Goal: Task Accomplishment & Management: Manage account settings

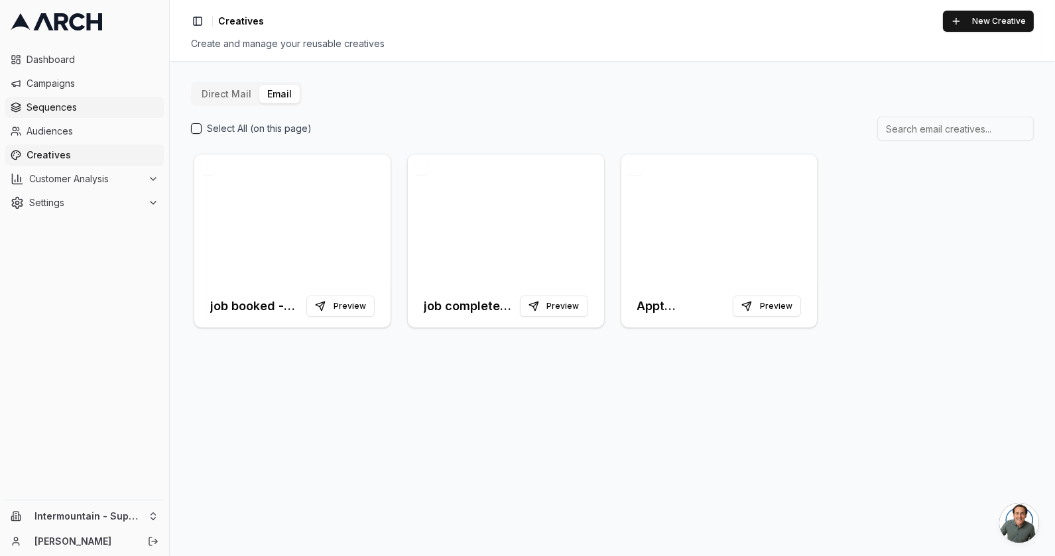
click at [54, 106] on span "Sequences" at bounding box center [93, 107] width 132 height 13
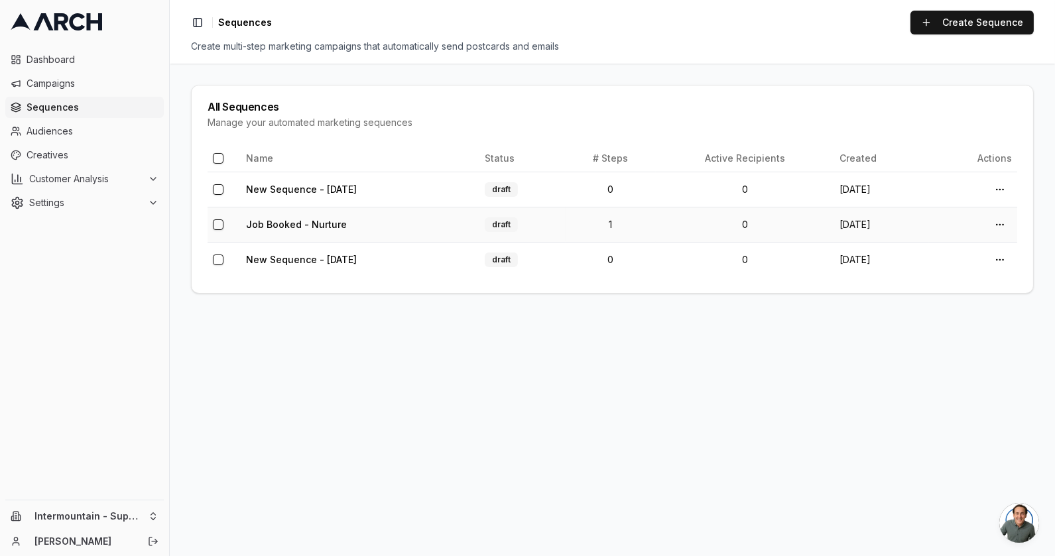
click at [416, 222] on td "Job Booked - Nurture" at bounding box center [360, 224] width 239 height 35
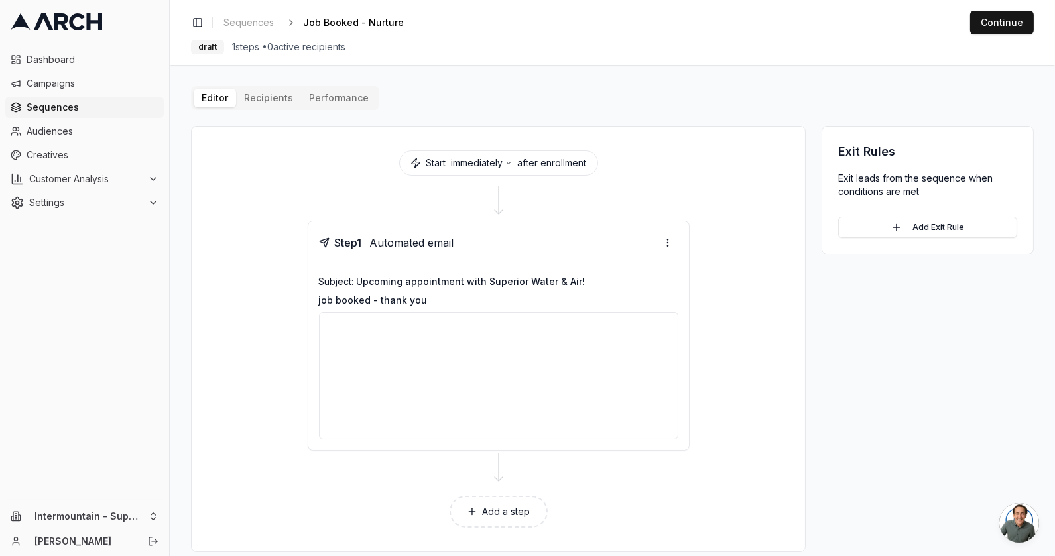
scroll to position [14, 0]
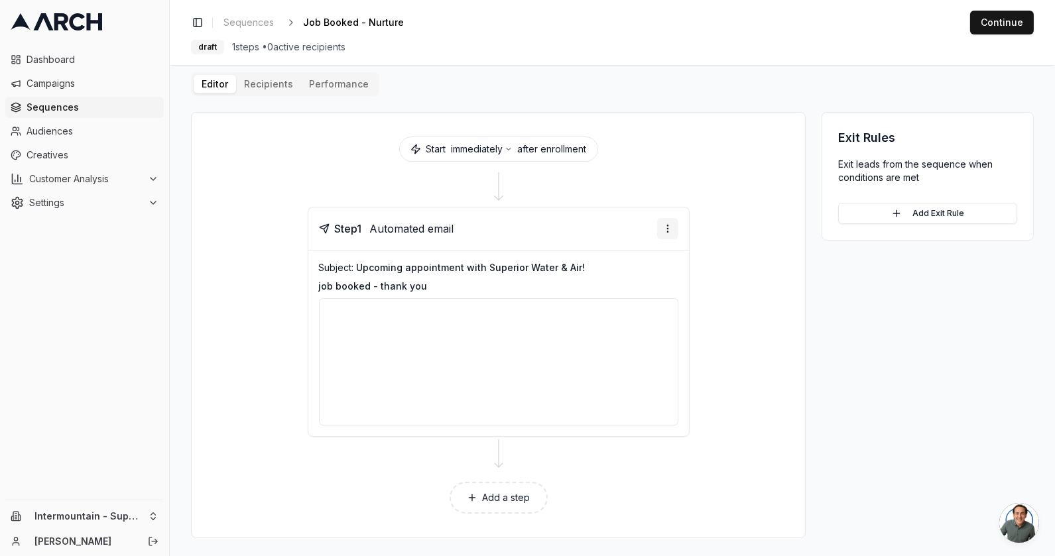
click at [662, 231] on html "Dashboard Campaigns Sequences Audiences Creatives Customer Analysis Settings In…" at bounding box center [527, 278] width 1055 height 556
click at [592, 347] on div "Delete step" at bounding box center [625, 350] width 97 height 21
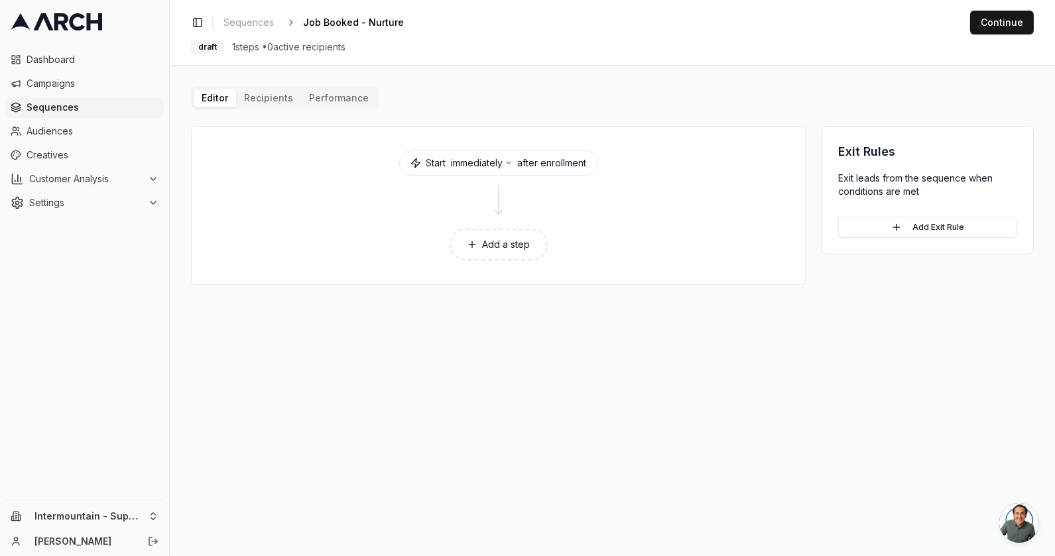
scroll to position [0, 0]
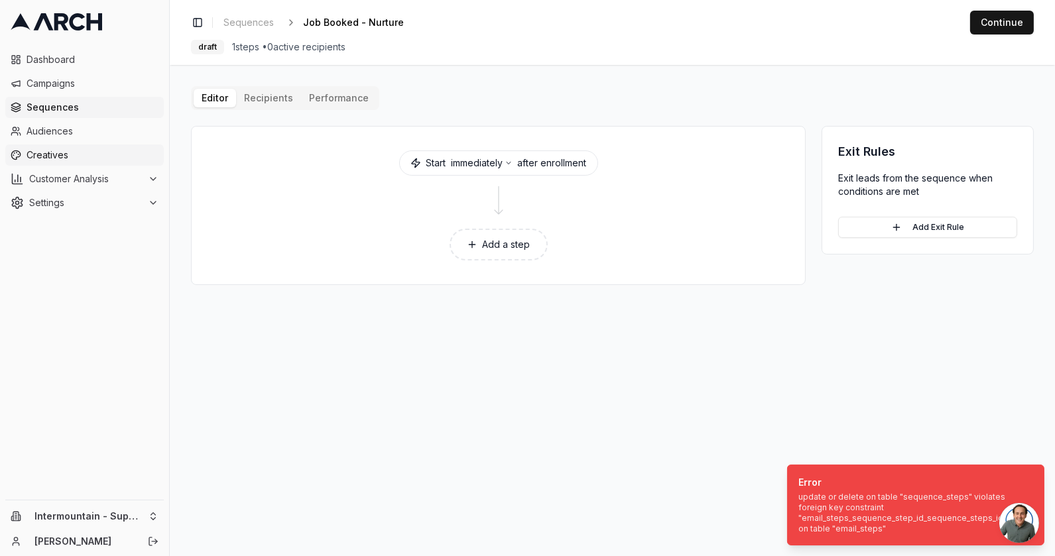
click at [46, 152] on span "Creatives" at bounding box center [93, 154] width 132 height 13
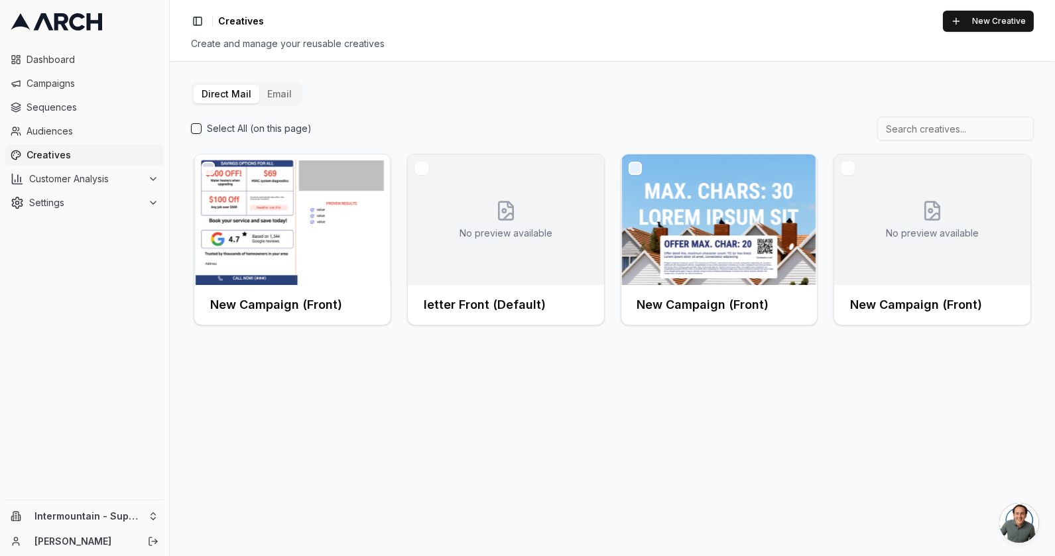
click at [287, 99] on button "Email" at bounding box center [279, 94] width 40 height 19
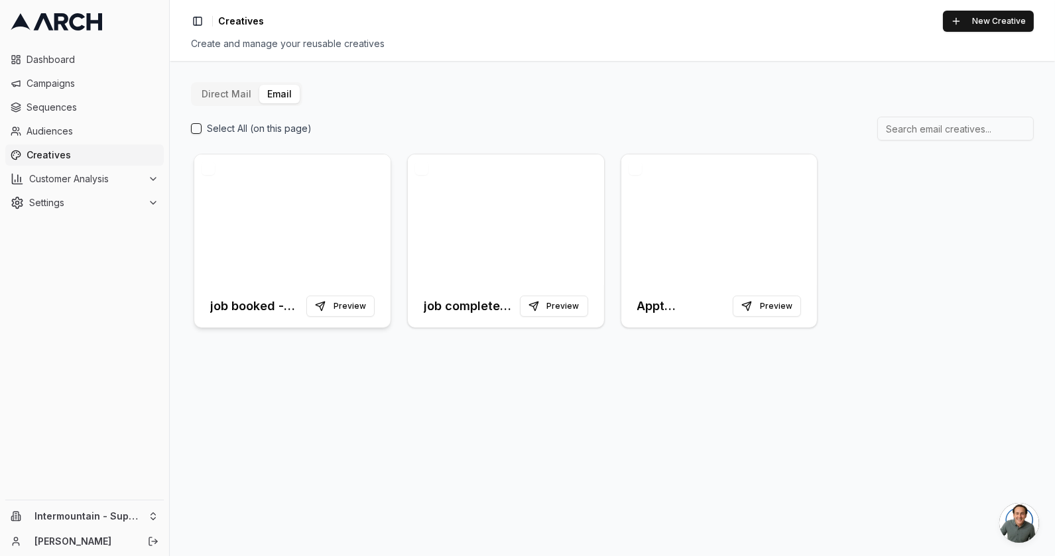
click at [298, 223] on div at bounding box center [292, 219] width 196 height 131
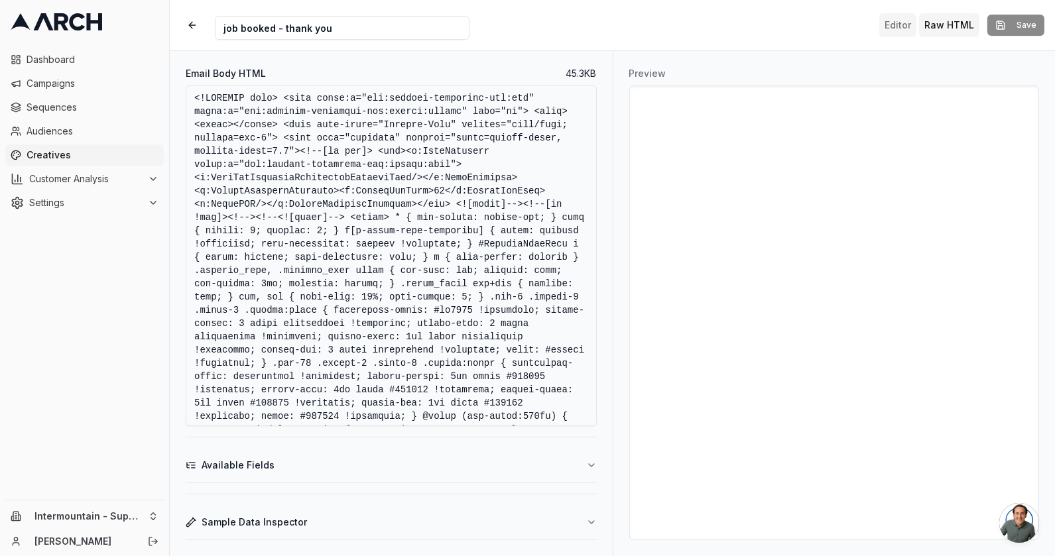
click at [893, 25] on button "Editor" at bounding box center [897, 25] width 37 height 24
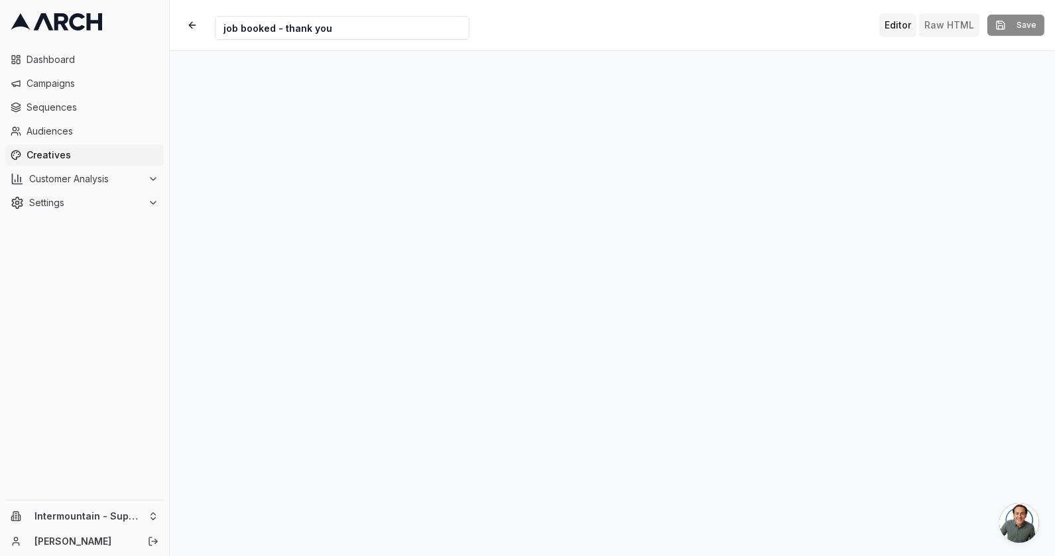
click at [946, 24] on button "Raw HTML" at bounding box center [949, 25] width 60 height 24
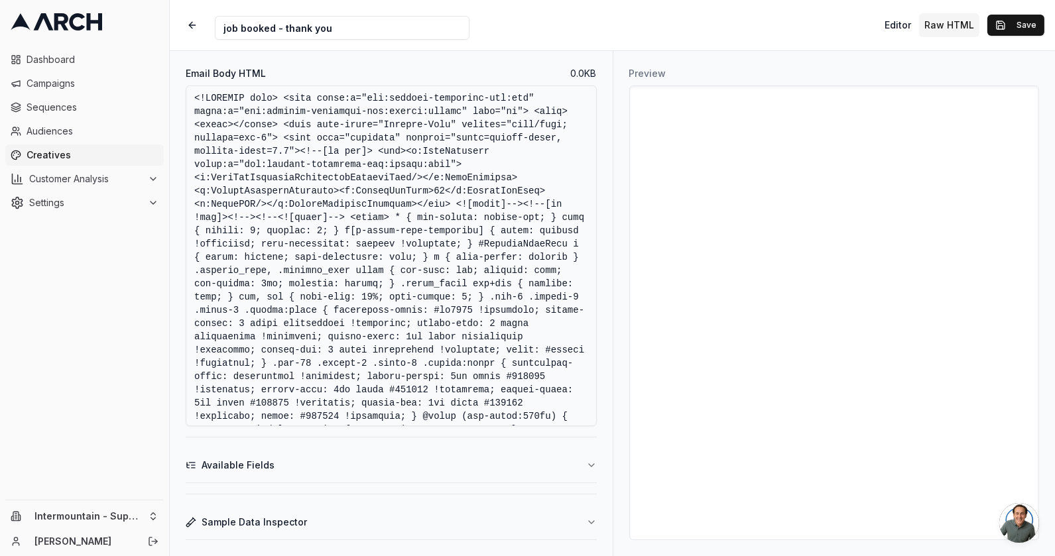
click at [405, 273] on textarea "Email Body HTML" at bounding box center [391, 256] width 411 height 341
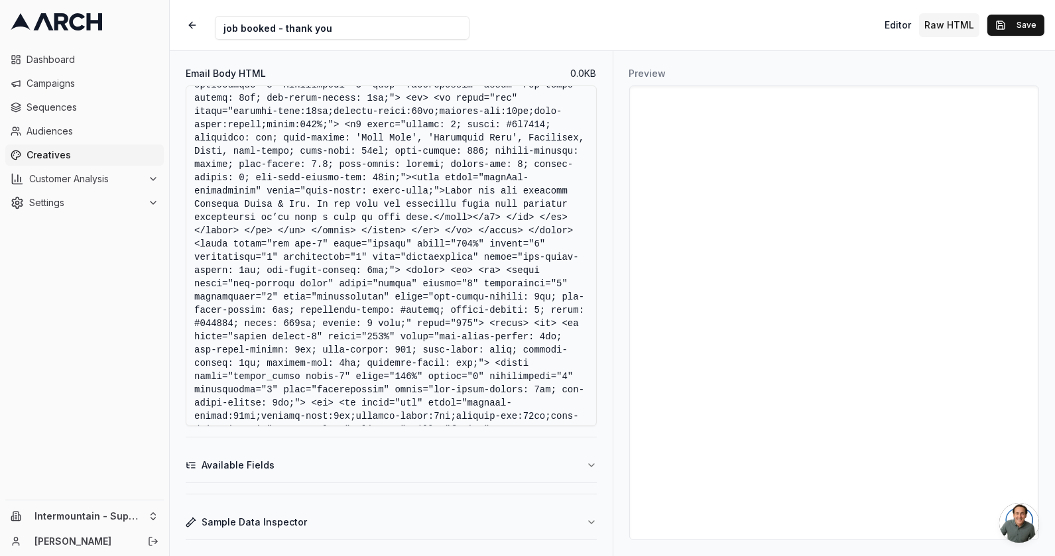
click at [216, 266] on textarea "Email Body HTML" at bounding box center [391, 256] width 411 height 341
type textarea "<!DOCTYPE html> <html xmlns:v="urn:schemas-microsoft-com:vml" xmlns:o="urn:sche…"
click at [850, 23] on div "Creative Name job booked - thank you Editor Raw HTML Save" at bounding box center [612, 25] width 885 height 50
click at [1008, 25] on button "Save" at bounding box center [1015, 25] width 57 height 21
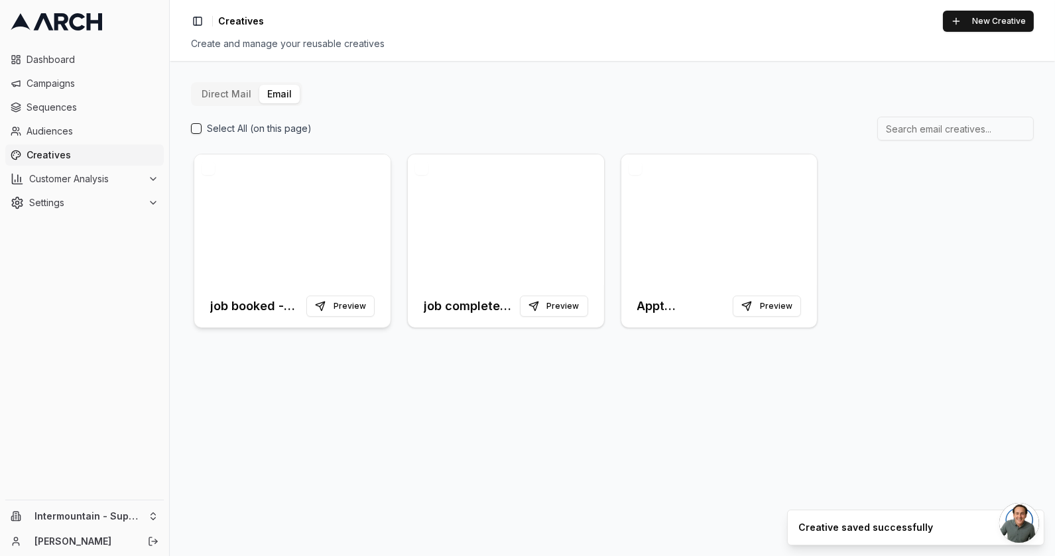
click at [298, 221] on div at bounding box center [292, 219] width 196 height 131
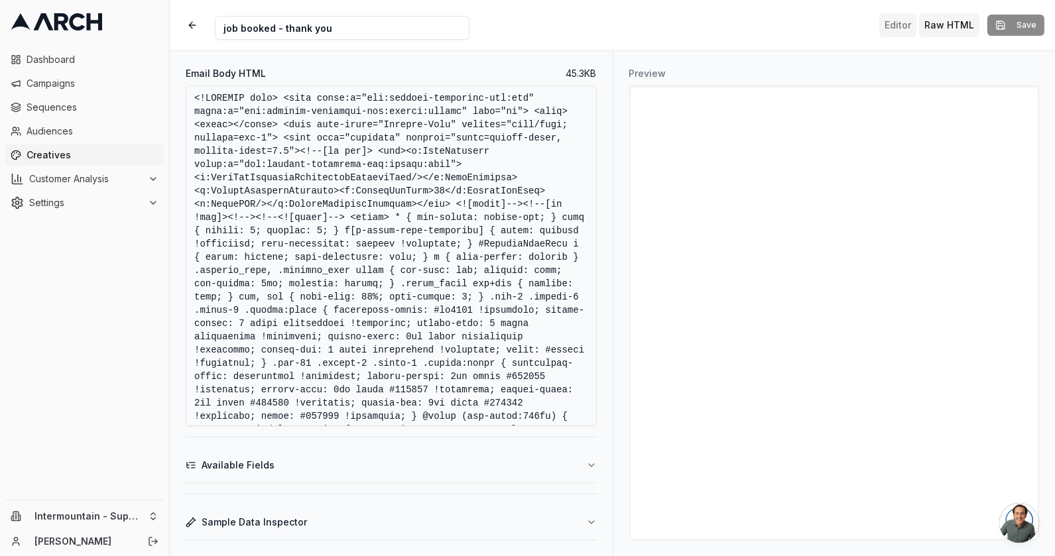
click at [901, 25] on button "Editor" at bounding box center [897, 25] width 37 height 24
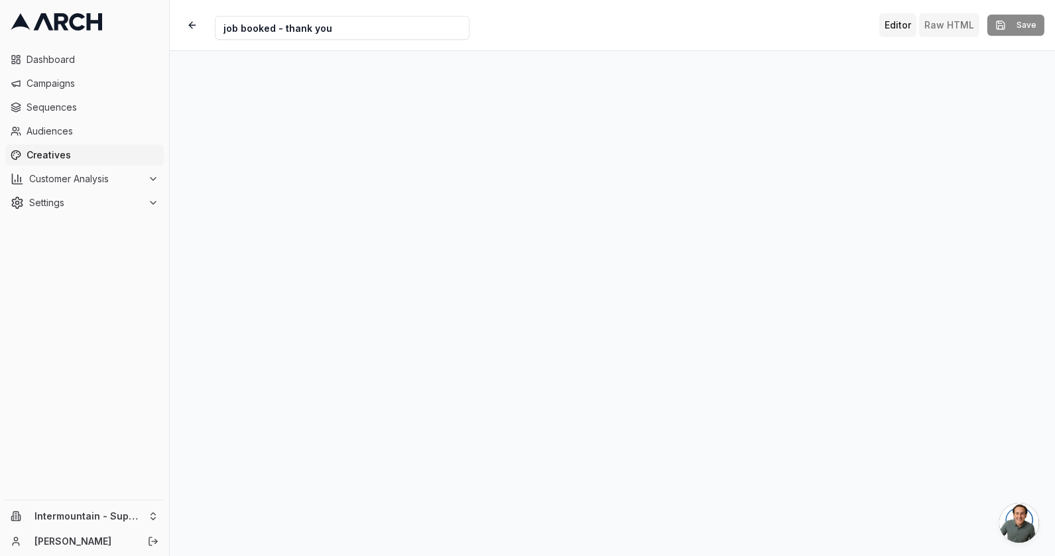
click at [957, 31] on button "Raw HTML" at bounding box center [949, 25] width 60 height 24
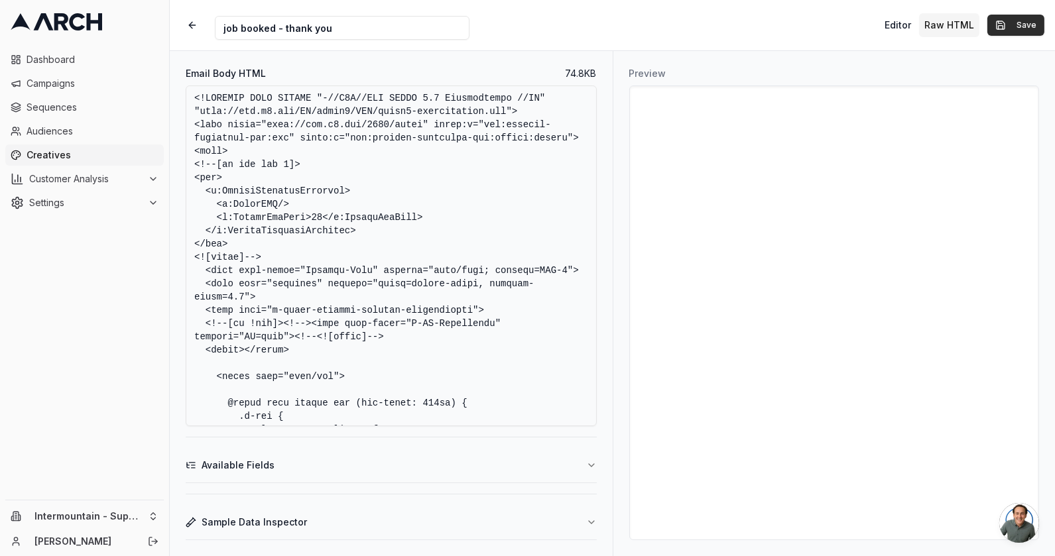
click at [1029, 31] on button "Save" at bounding box center [1015, 25] width 57 height 21
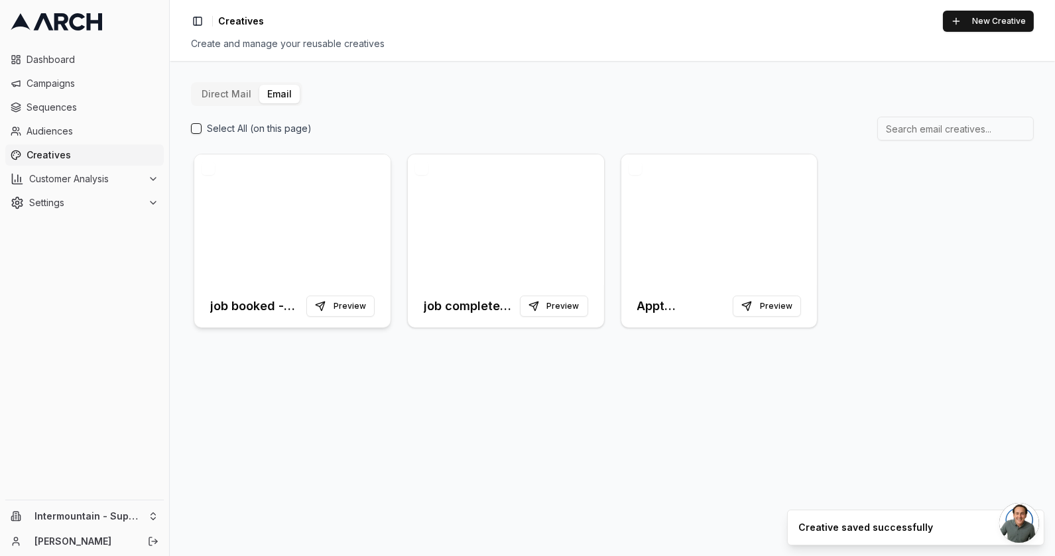
click at [305, 210] on div at bounding box center [292, 219] width 196 height 131
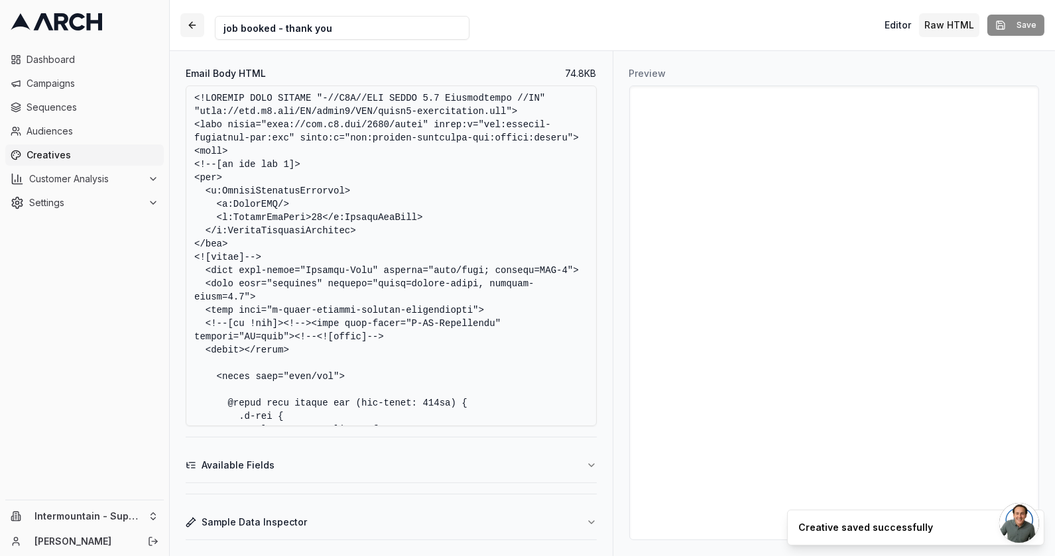
click at [192, 17] on button "button" at bounding box center [192, 25] width 24 height 24
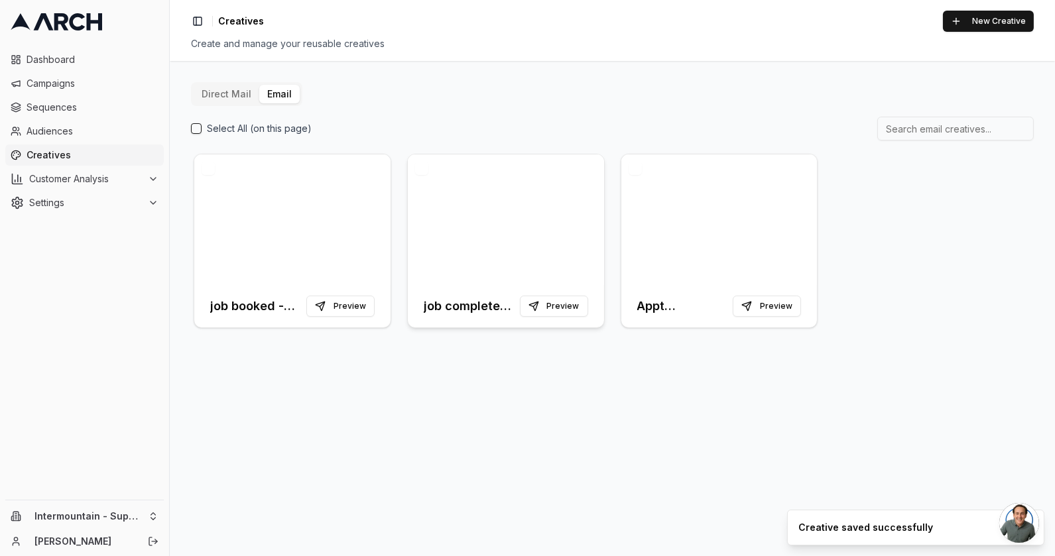
click at [475, 203] on div at bounding box center [506, 219] width 196 height 131
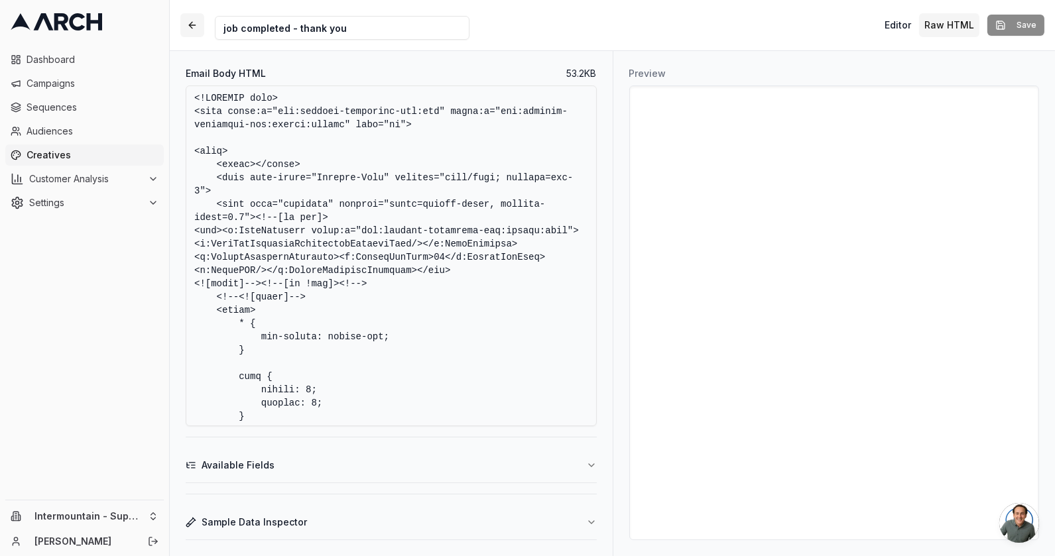
click at [192, 20] on button "button" at bounding box center [192, 25] width 24 height 24
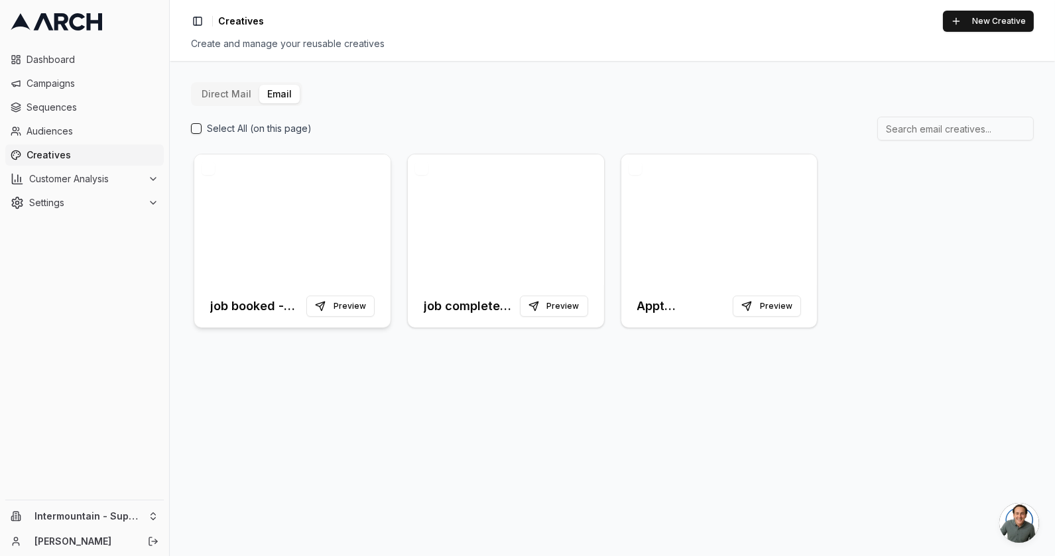
click at [347, 209] on div at bounding box center [292, 219] width 196 height 131
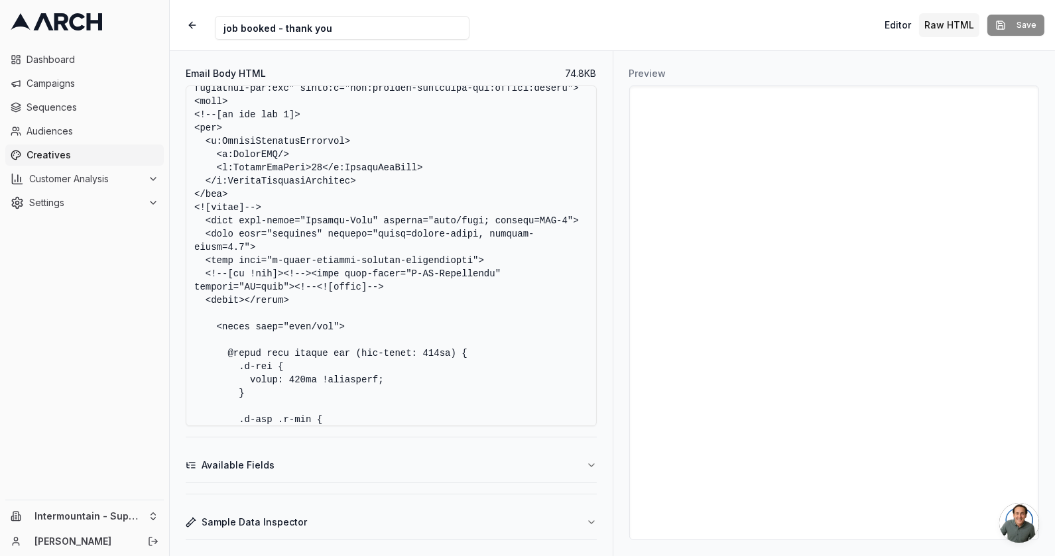
scroll to position [51, 0]
click at [416, 310] on textarea "Email Body HTML" at bounding box center [391, 256] width 411 height 341
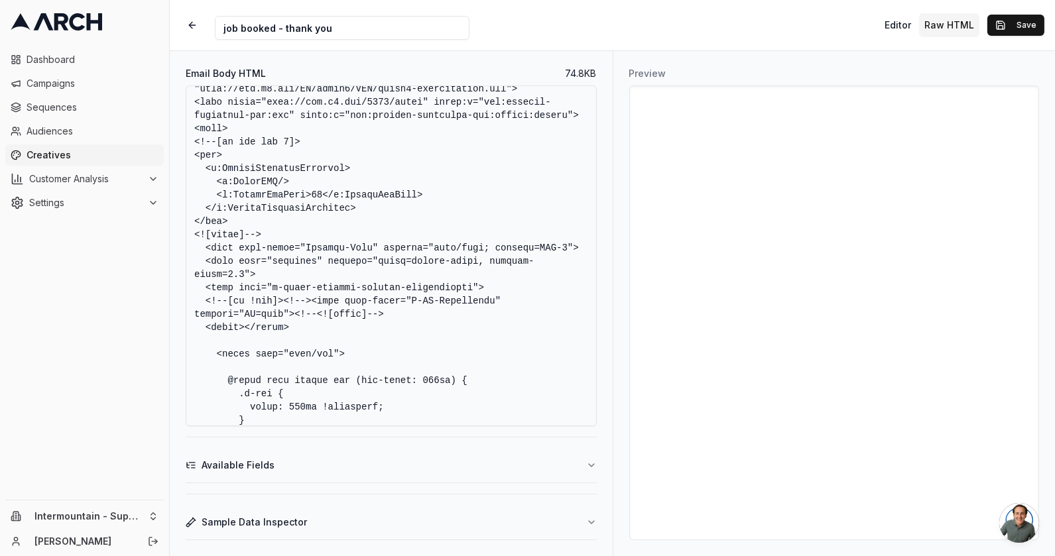
scroll to position [17, 0]
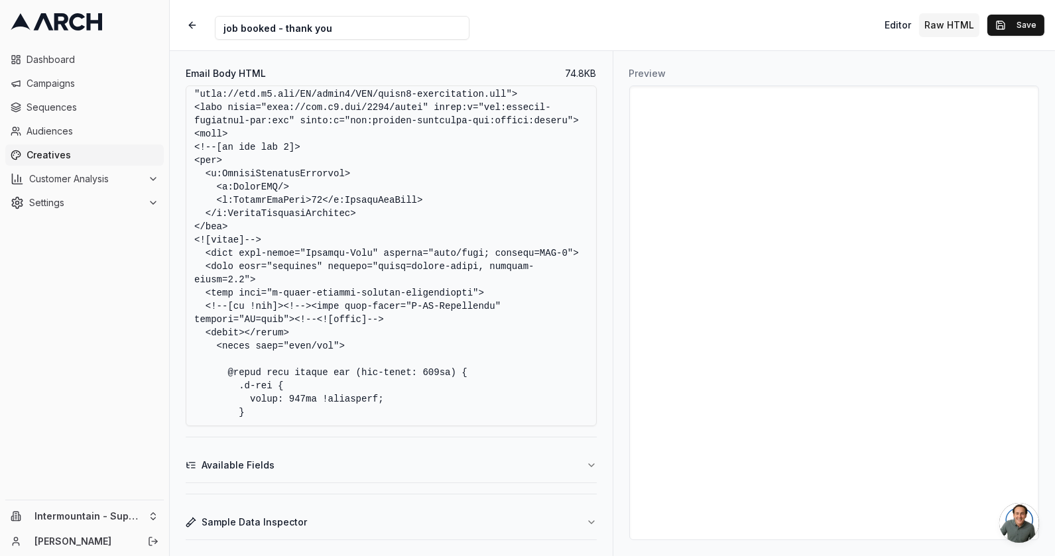
click at [380, 357] on textarea "Email Body HTML" at bounding box center [391, 256] width 411 height 341
click at [396, 336] on textarea "Email Body HTML" at bounding box center [391, 256] width 411 height 341
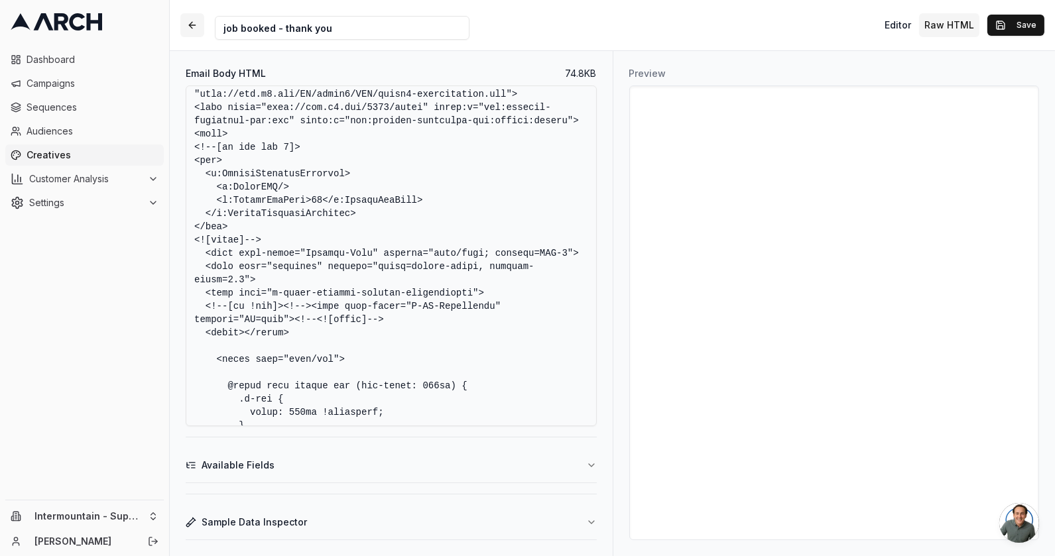
type textarea "<!DOCTYPE HTML PUBLIC "-//W3C//DTD XHTML 1.0 Transitional //EN" "http://www.w3.…"
click at [199, 29] on button "button" at bounding box center [192, 25] width 24 height 24
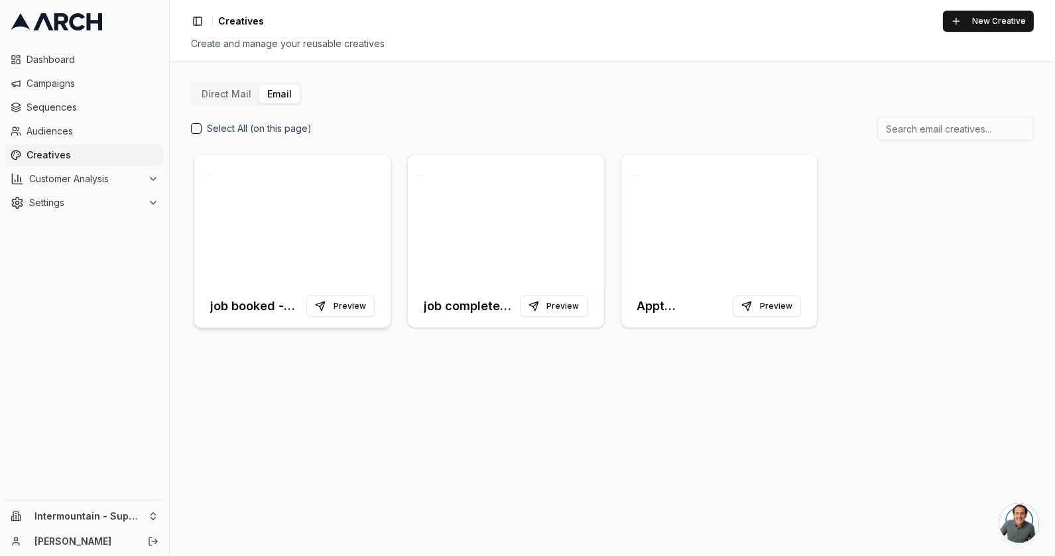
click at [345, 199] on div at bounding box center [292, 219] width 196 height 131
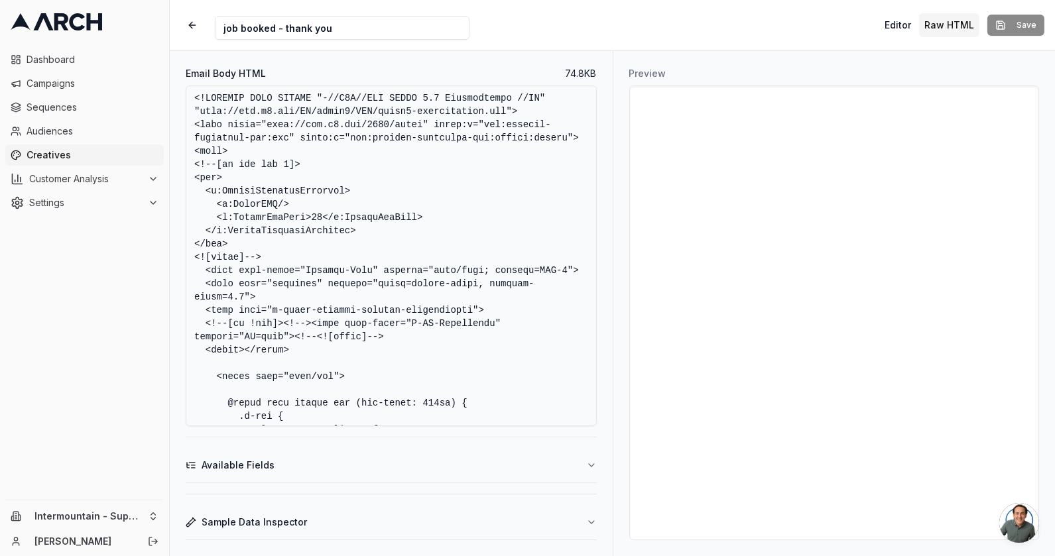
click at [950, 28] on button "Raw HTML" at bounding box center [949, 25] width 60 height 24
click at [194, 25] on button "button" at bounding box center [192, 25] width 24 height 24
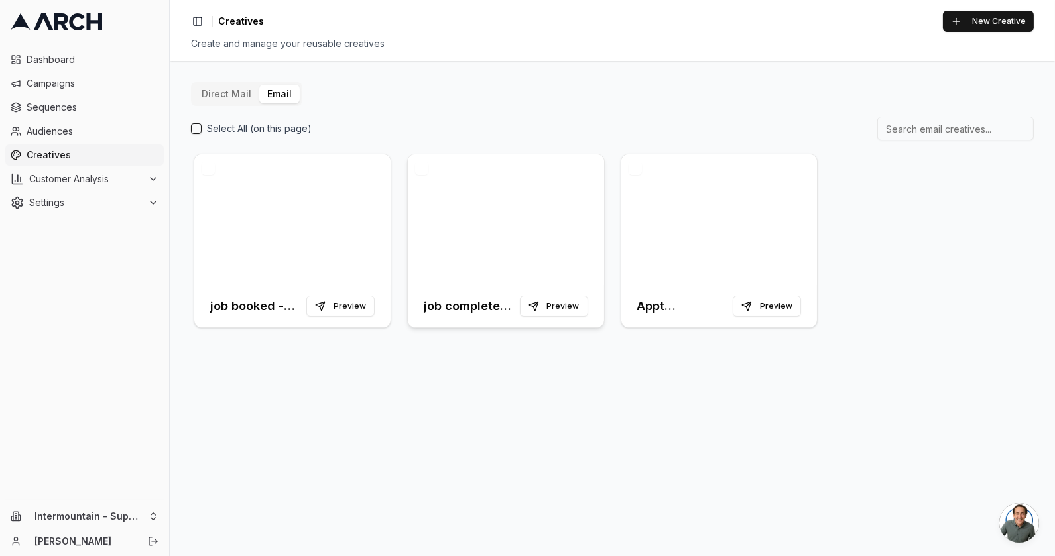
click at [508, 227] on div at bounding box center [506, 219] width 196 height 131
click at [290, 176] on div at bounding box center [292, 219] width 196 height 131
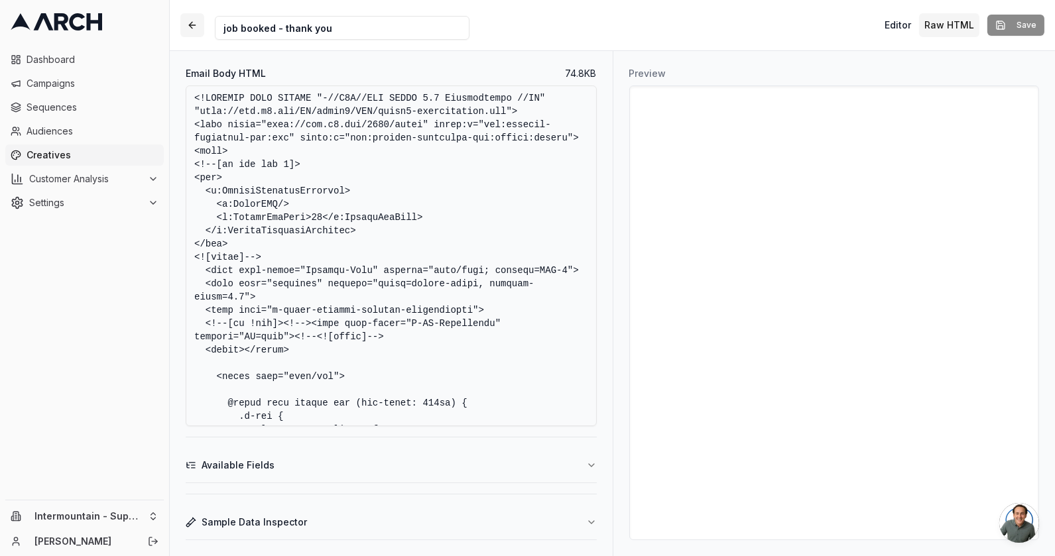
click at [191, 23] on button "button" at bounding box center [192, 25] width 24 height 24
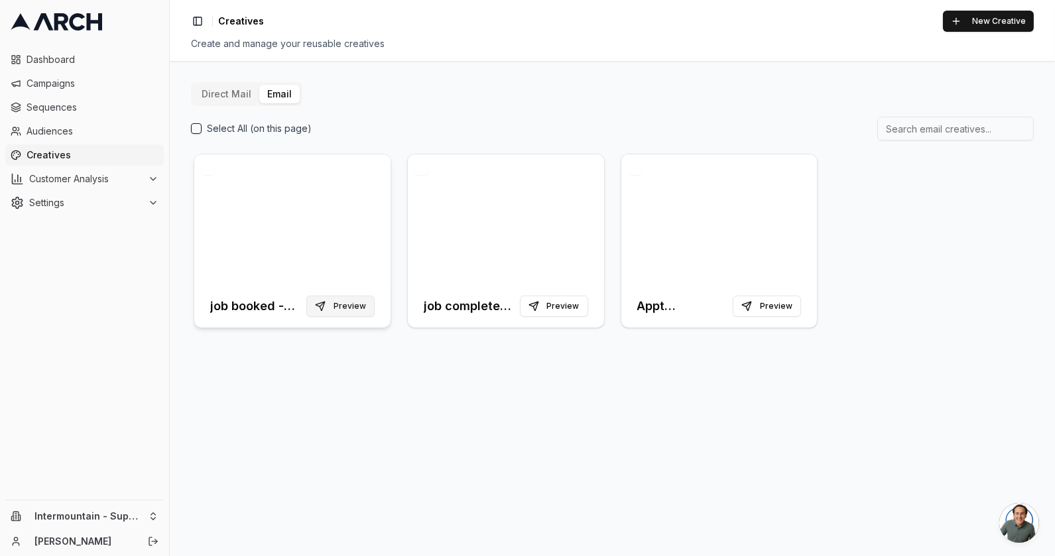
click at [335, 301] on button "Preview" at bounding box center [340, 306] width 68 height 21
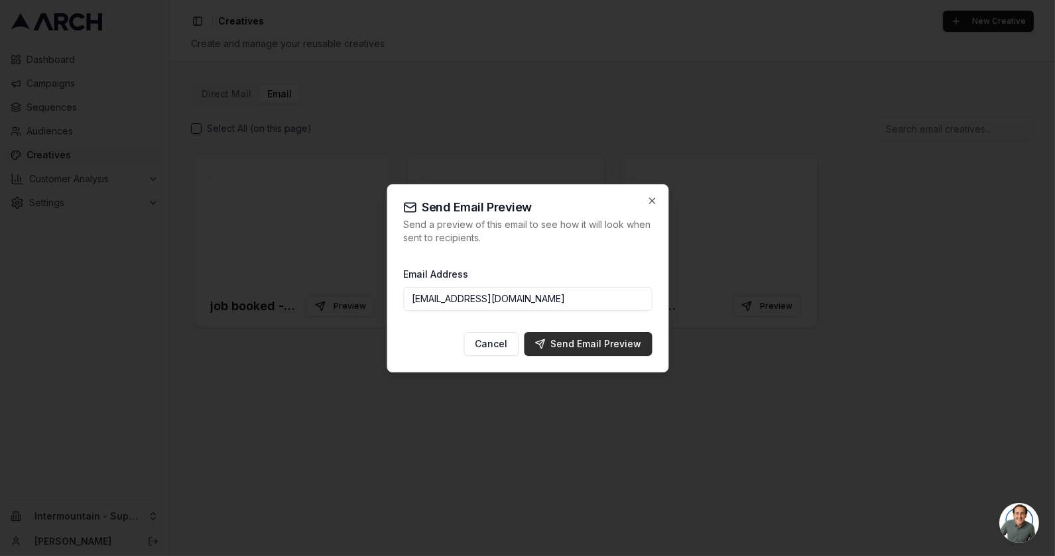
click at [553, 338] on div "Send Email Preview" at bounding box center [587, 343] width 107 height 13
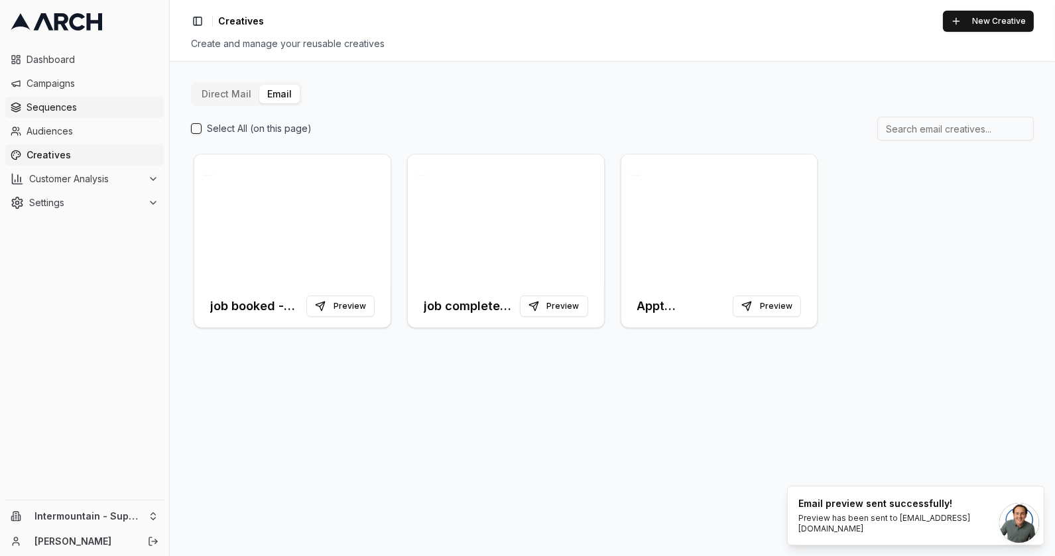
click at [69, 113] on span "Sequences" at bounding box center [93, 107] width 132 height 13
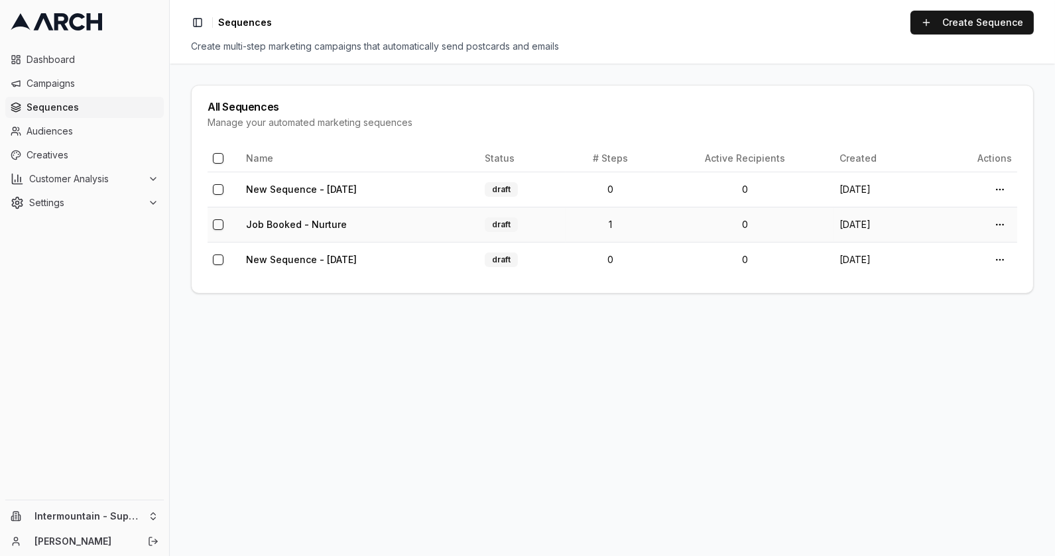
click at [367, 220] on td "Job Booked - Nurture" at bounding box center [360, 224] width 239 height 35
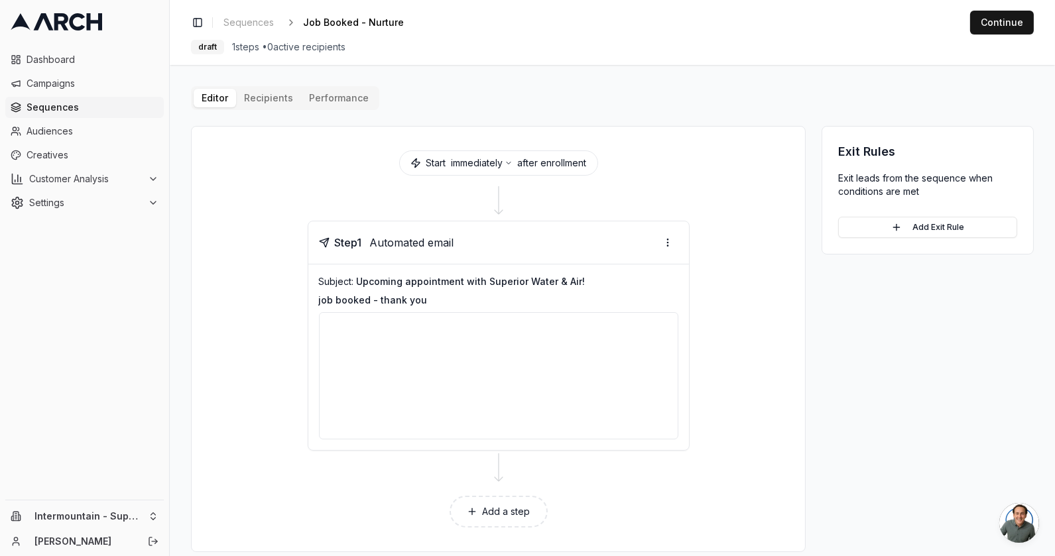
click at [561, 368] on div at bounding box center [498, 375] width 359 height 127
click at [82, 162] on link "Creatives" at bounding box center [84, 154] width 158 height 21
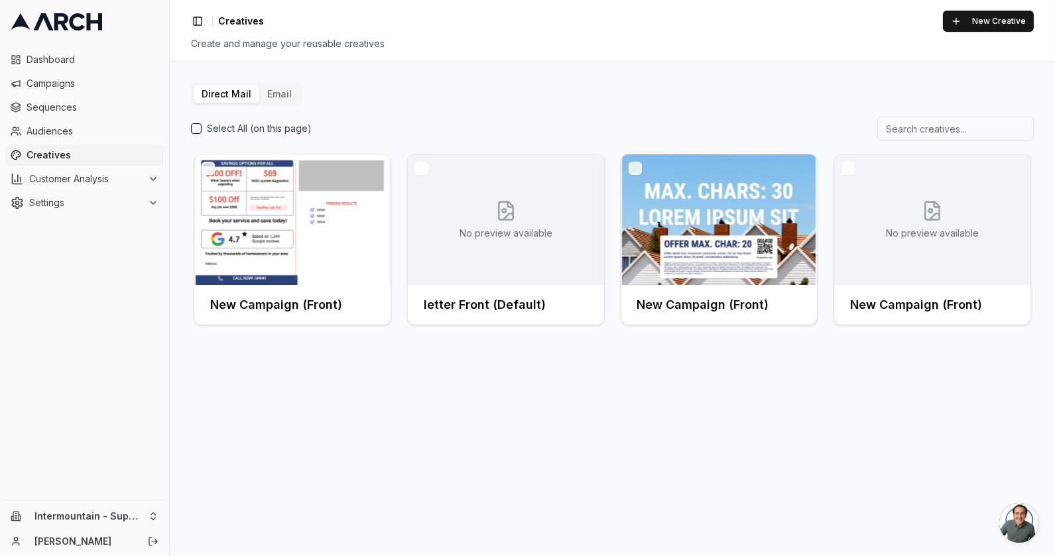
click at [286, 105] on div "Direct Mail Email Select All (on this page) New Campaign (Front) No preview ava…" at bounding box center [612, 205] width 842 height 246
click at [270, 90] on button "Email" at bounding box center [279, 94] width 40 height 19
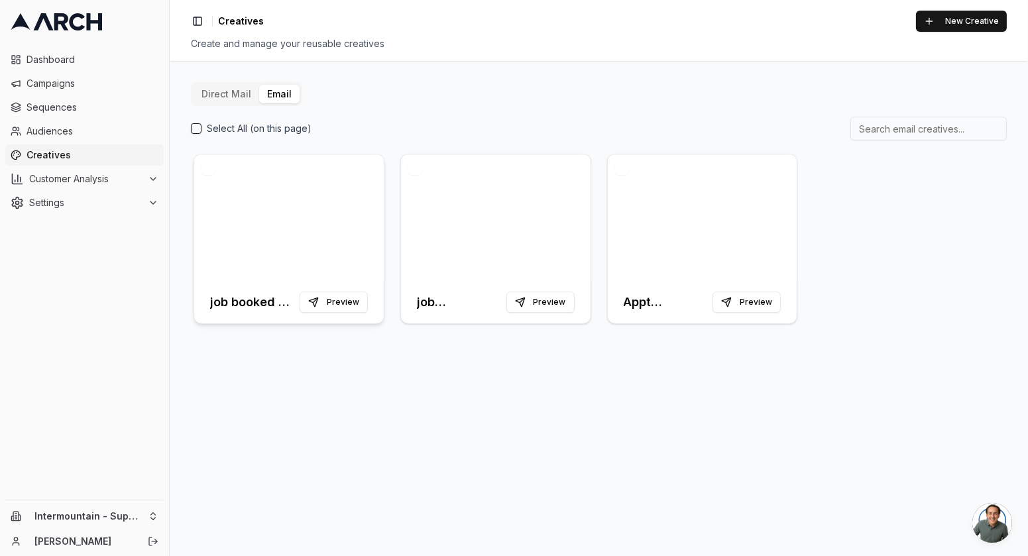
click at [251, 215] on div at bounding box center [289, 217] width 190 height 127
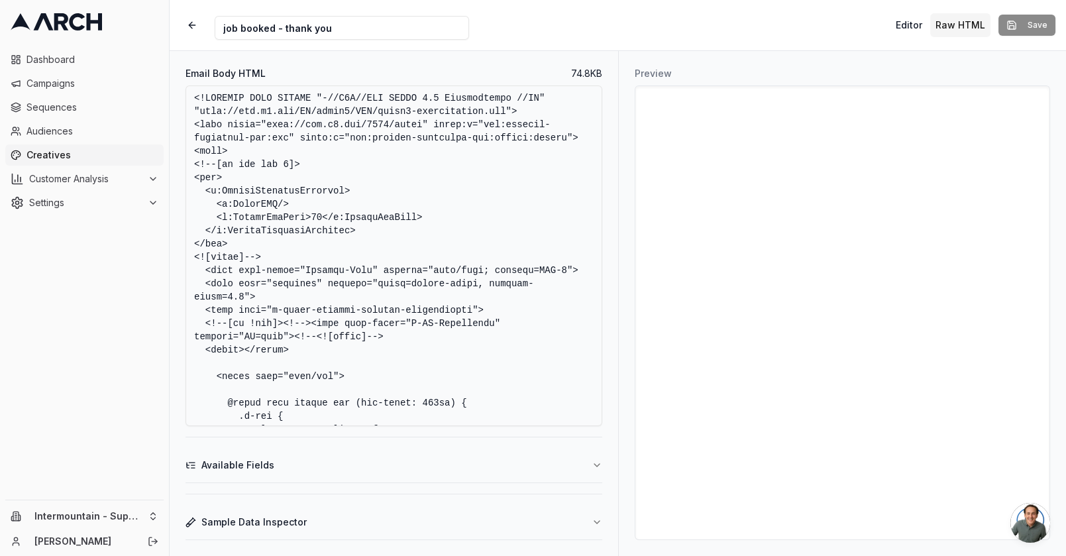
click at [617, 250] on div "Email Body HTML 74.8 KB Available Fields Sample Data Inspector" at bounding box center [394, 303] width 449 height 505
click at [614, 289] on div "Email Body HTML 74.8 KB Available Fields Sample Data Inspector" at bounding box center [393, 303] width 446 height 505
drag, startPoint x: 614, startPoint y: 289, endPoint x: 590, endPoint y: 289, distance: 24.5
click at [590, 289] on div "Email Body HTML 74.8 KB Available Fields Sample Data Inspector" at bounding box center [393, 303] width 446 height 505
click at [89, 64] on span "Dashboard" at bounding box center [93, 59] width 132 height 13
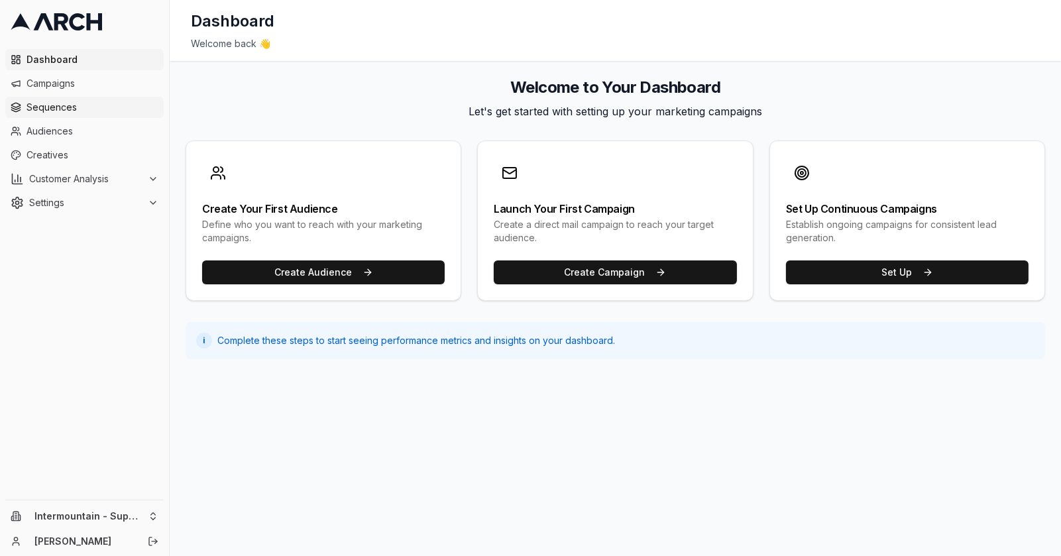
click at [96, 107] on span "Sequences" at bounding box center [93, 107] width 132 height 13
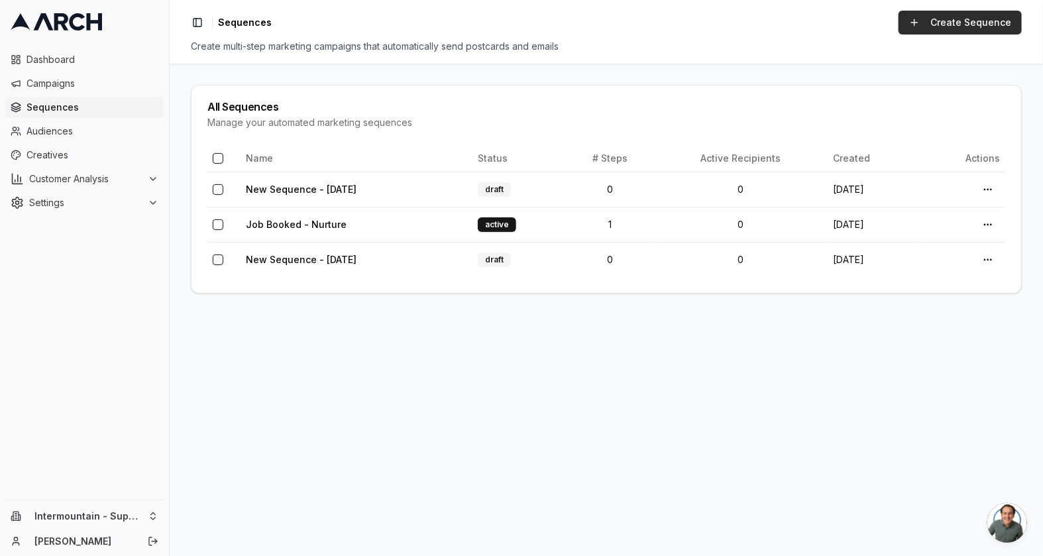
click at [937, 21] on link "Create Sequence" at bounding box center [960, 23] width 123 height 24
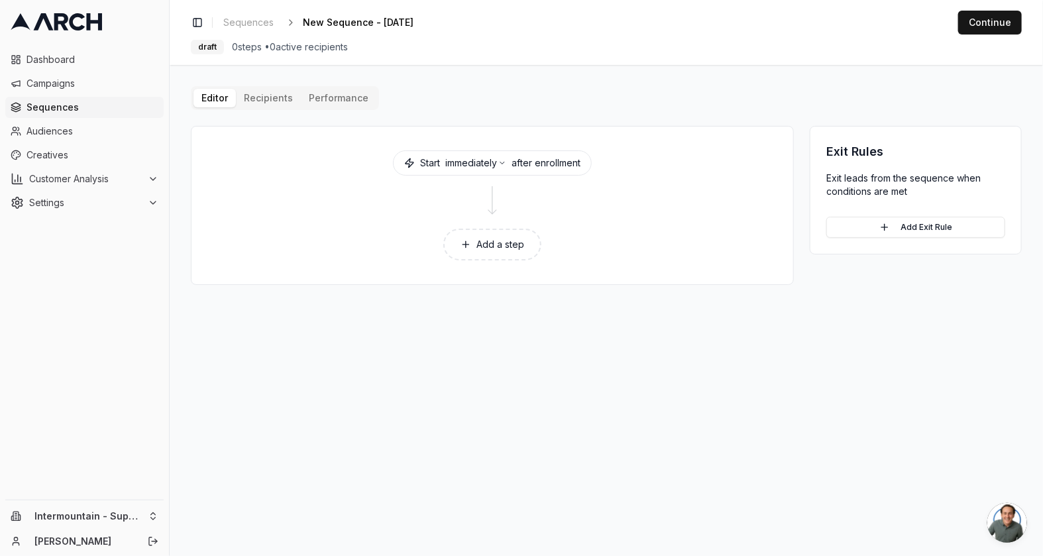
click at [514, 243] on button "Add a step" at bounding box center [492, 245] width 98 height 32
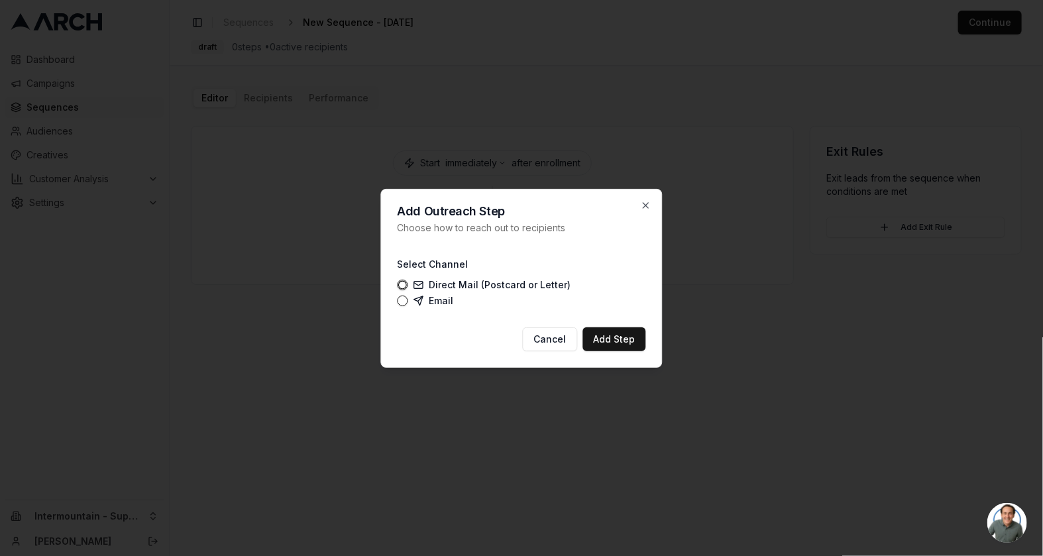
click at [430, 297] on label "Email" at bounding box center [434, 301] width 40 height 11
click at [408, 297] on button "Email" at bounding box center [403, 301] width 11 height 11
click at [620, 341] on button "Add Step" at bounding box center [614, 339] width 63 height 24
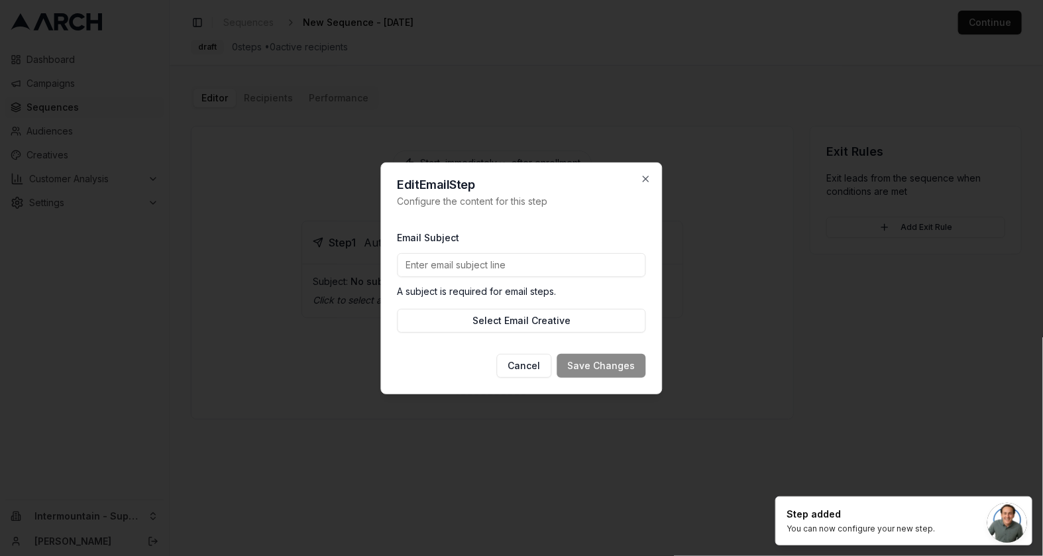
click at [572, 268] on input "Email Subject" at bounding box center [522, 265] width 249 height 24
click at [550, 225] on div "Email Subject A subject is required for email steps. Select Email Creative" at bounding box center [522, 281] width 249 height 125
click at [526, 261] on input "Email Subject" at bounding box center [522, 265] width 249 height 24
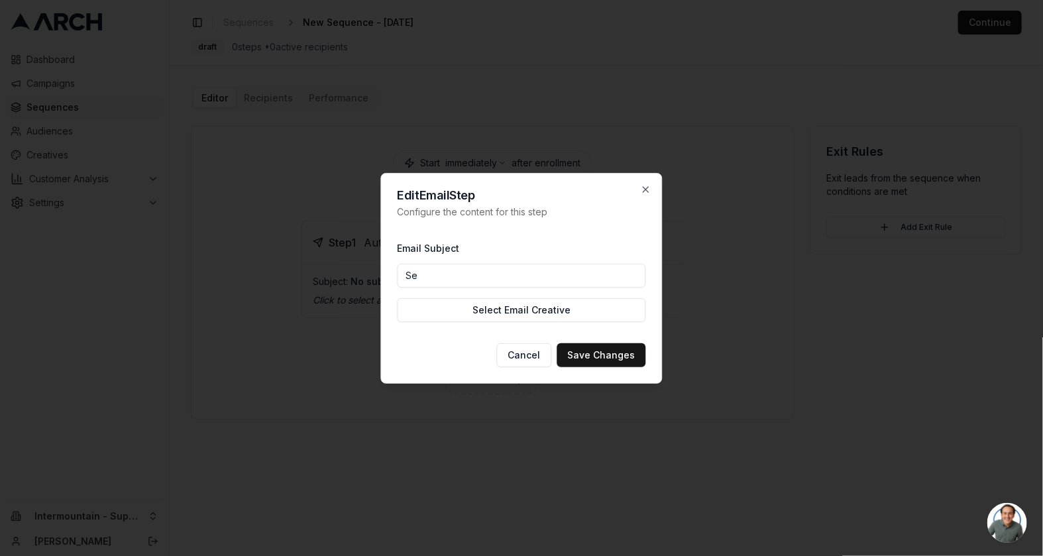
type input "S"
type input "Your Superior service is complete!"
click at [593, 310] on button "Select Email Creative" at bounding box center [522, 310] width 249 height 24
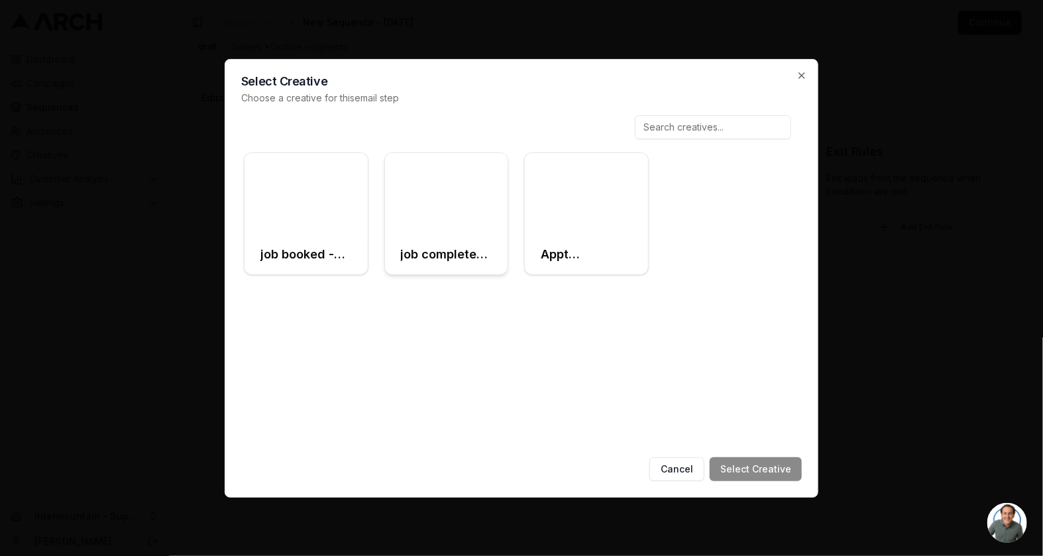
click at [457, 227] on div at bounding box center [446, 194] width 123 height 82
click at [757, 475] on button "Select Creative" at bounding box center [756, 469] width 92 height 24
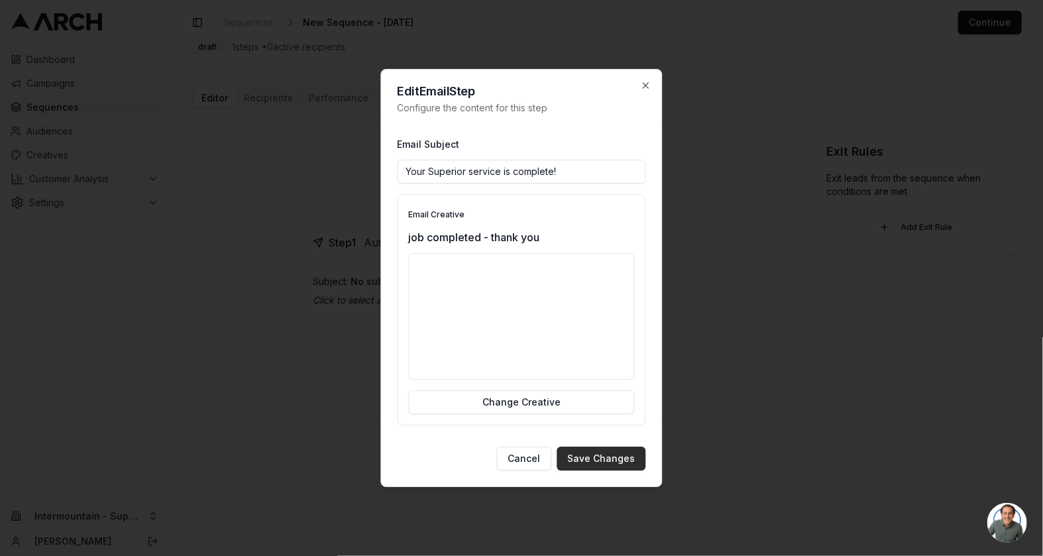
click at [622, 465] on button "Save Changes" at bounding box center [601, 459] width 89 height 24
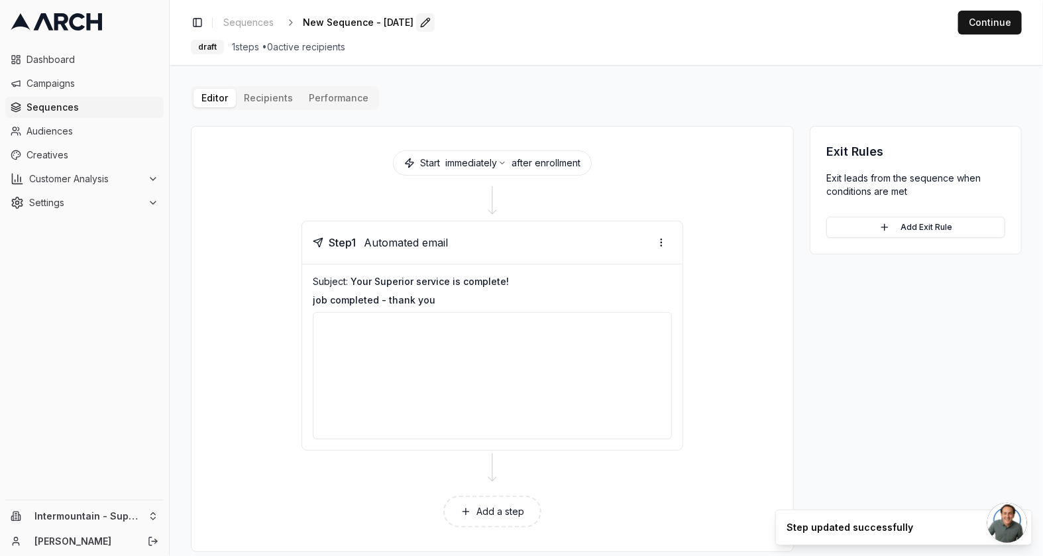
click at [435, 20] on button "Edit" at bounding box center [425, 22] width 19 height 19
type input "Job Complete - Nurture"
click at [650, 38] on div "Toggle Sidebar Sequences Job Complete - Nurture Save Cancel Continue draft 1 st…" at bounding box center [607, 32] width 874 height 65
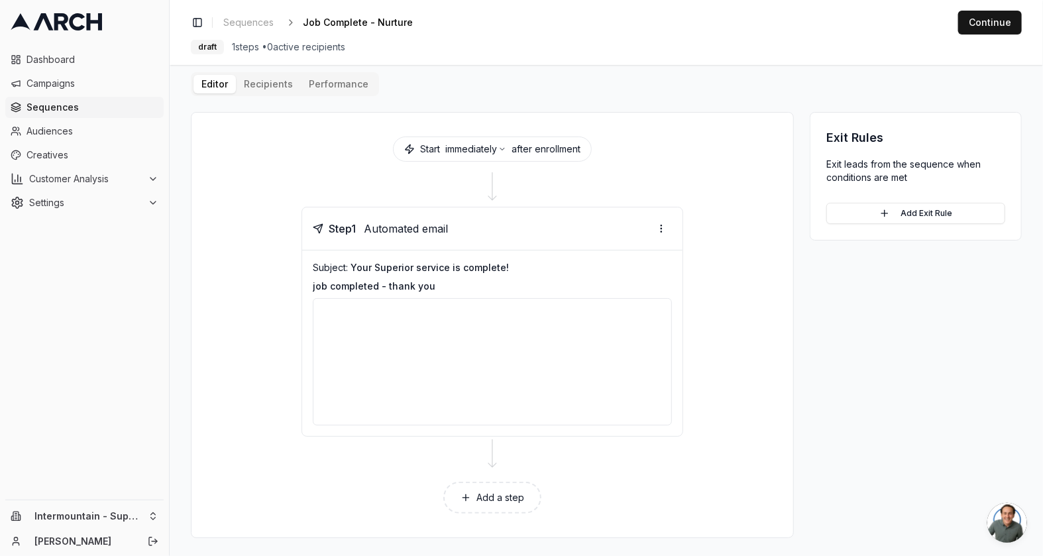
click at [262, 82] on div "Editor Recipients Performance Start immediately after enrollment Step 1 Automat…" at bounding box center [606, 305] width 831 height 466
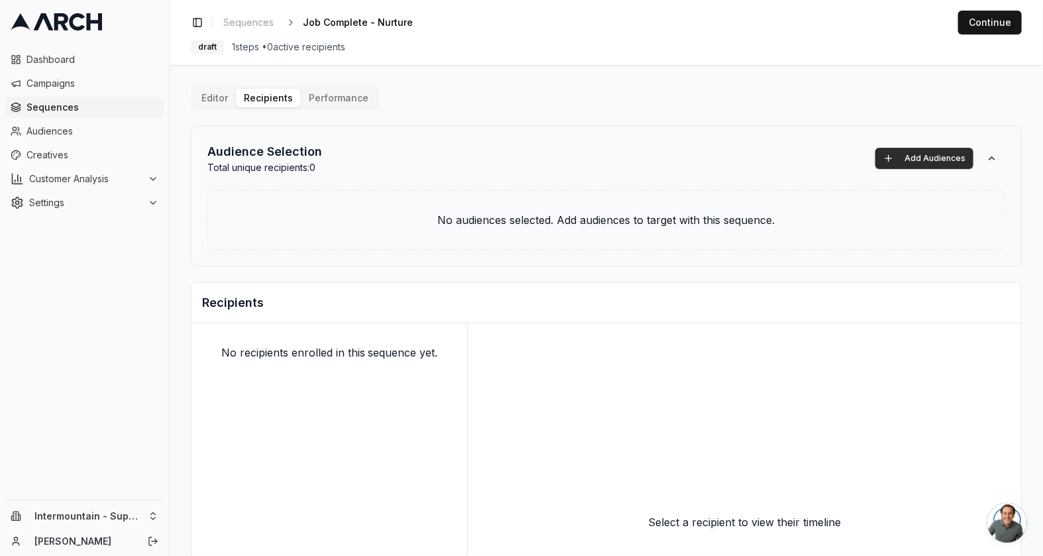
click at [955, 166] on button "Add Audiences" at bounding box center [925, 158] width 98 height 21
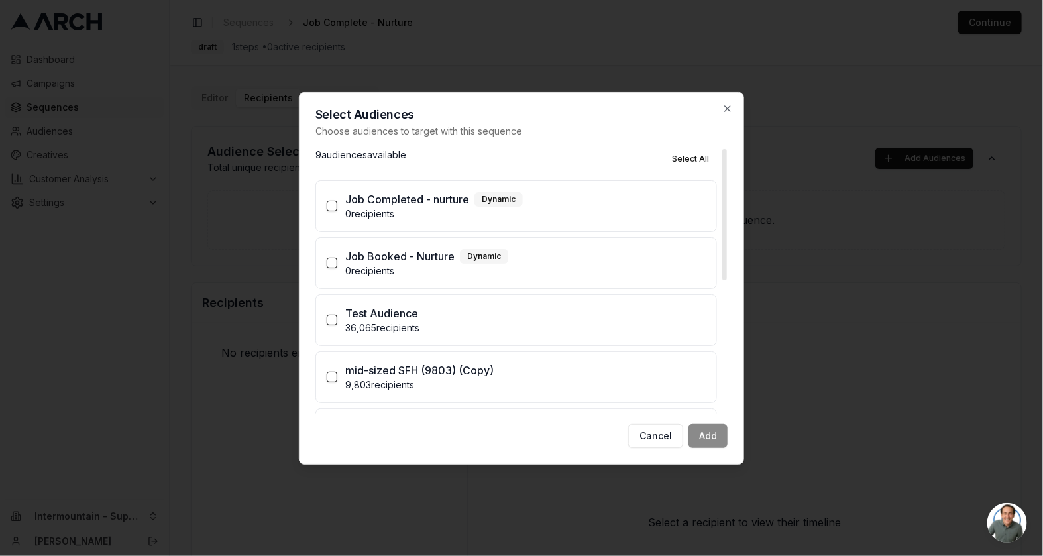
click at [337, 207] on button "Job Completed - nurture Dynamic 0 recipients" at bounding box center [332, 206] width 11 height 11
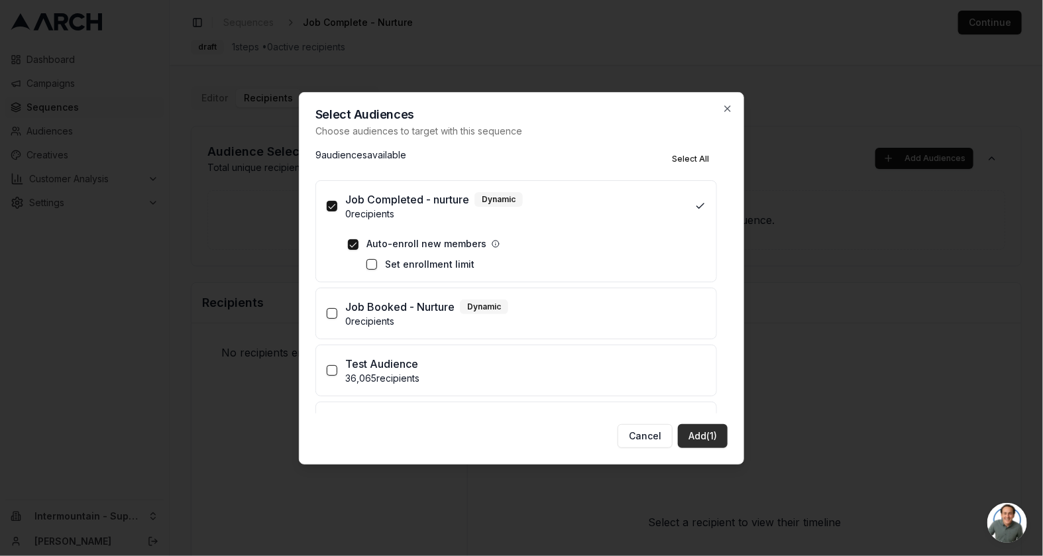
click at [711, 439] on button "Add (1)" at bounding box center [703, 436] width 50 height 24
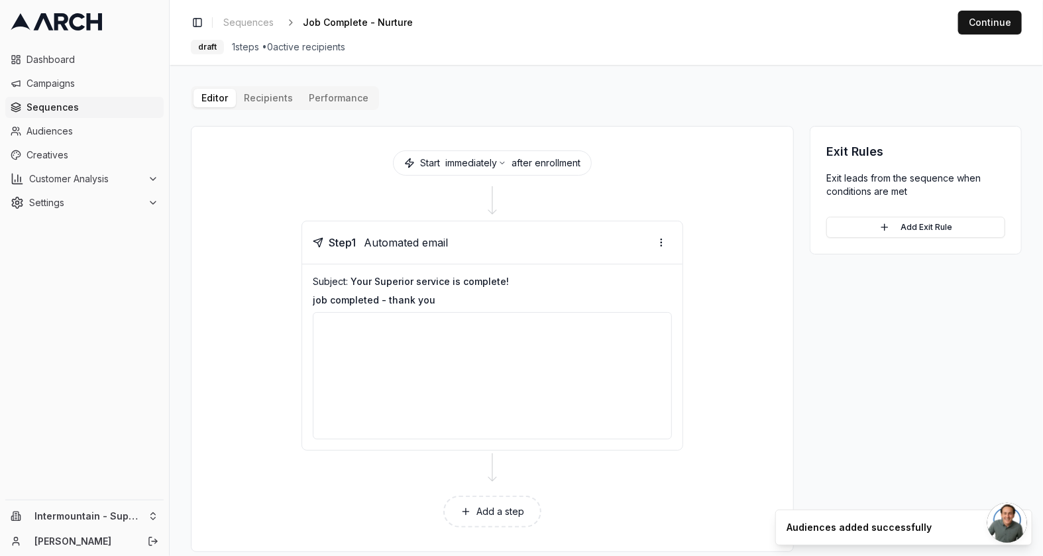
click at [229, 97] on button "Editor" at bounding box center [215, 98] width 42 height 19
click at [654, 245] on html "Dashboard Campaigns Sequences Audiences Creatives Customer Analysis Settings In…" at bounding box center [521, 278] width 1043 height 556
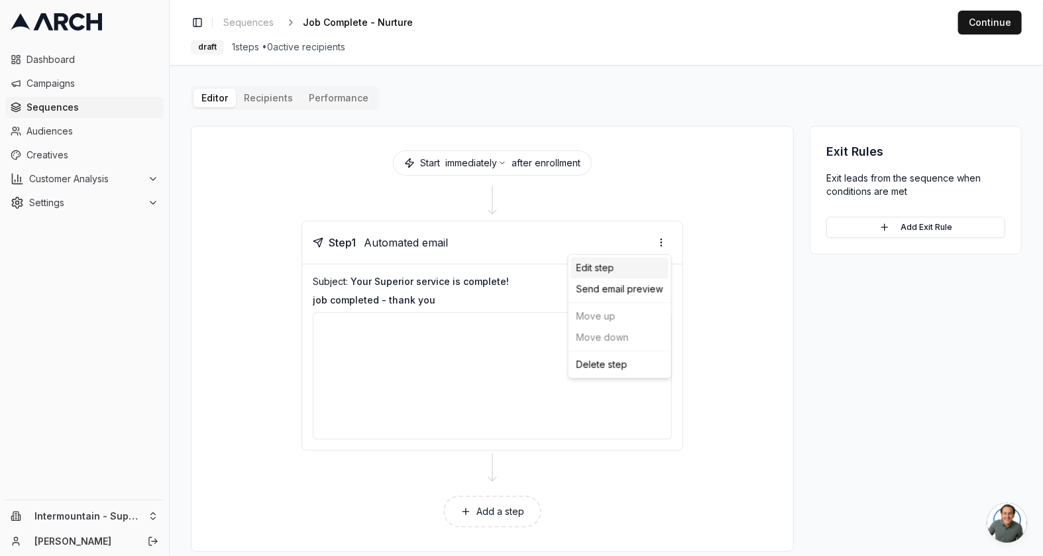
click at [607, 273] on div "Edit step" at bounding box center [619, 267] width 97 height 21
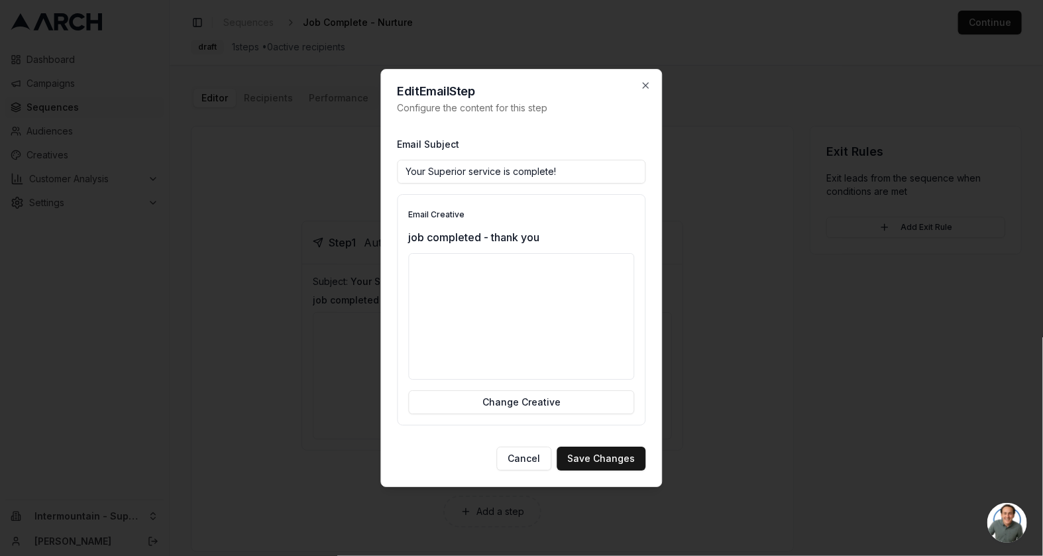
click at [473, 166] on input "Your Superior service is complete!" at bounding box center [522, 172] width 249 height 24
drag, startPoint x: 465, startPoint y: 169, endPoint x: 428, endPoint y: 169, distance: 36.5
click at [428, 169] on input "Your Superior service is complete!" at bounding box center [522, 172] width 249 height 24
click at [457, 177] on input "Your service is complete!" at bounding box center [522, 172] width 249 height 24
click at [460, 174] on input "Your service is complete!" at bounding box center [522, 172] width 249 height 24
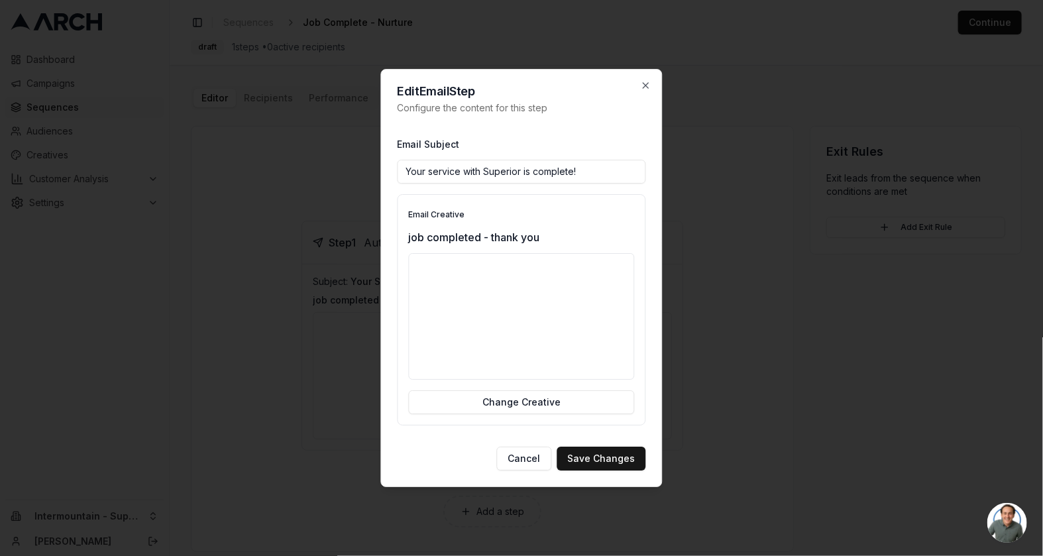
click at [618, 176] on input "Your service with Superior is complete!" at bounding box center [522, 172] width 249 height 24
drag, startPoint x: 599, startPoint y: 172, endPoint x: 393, endPoint y: 161, distance: 205.8
click at [393, 161] on div "Edit Email Step Configure the content for this step Email Subject Your service …" at bounding box center [522, 278] width 282 height 419
drag, startPoint x: 556, startPoint y: 171, endPoint x: 405, endPoint y: 166, distance: 151.2
click at [405, 166] on input "Thank you for choosing Superior!" at bounding box center [522, 172] width 249 height 24
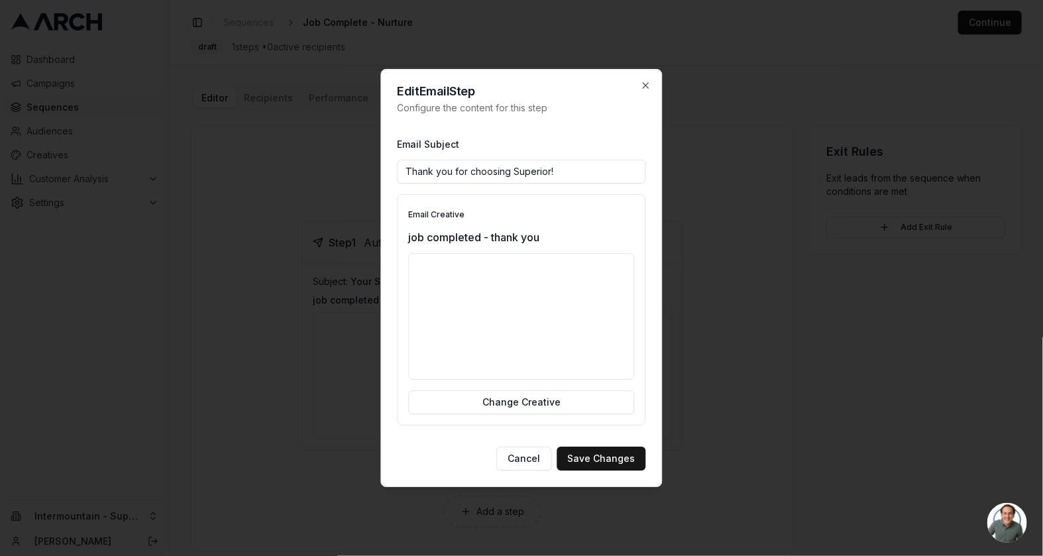
click at [405, 166] on input "Thank you for choosing Superior!" at bounding box center [522, 172] width 249 height 24
type input "Leave us a review - Thank you for choosing Superior!"
click at [603, 457] on button "Save Changes" at bounding box center [601, 459] width 89 height 24
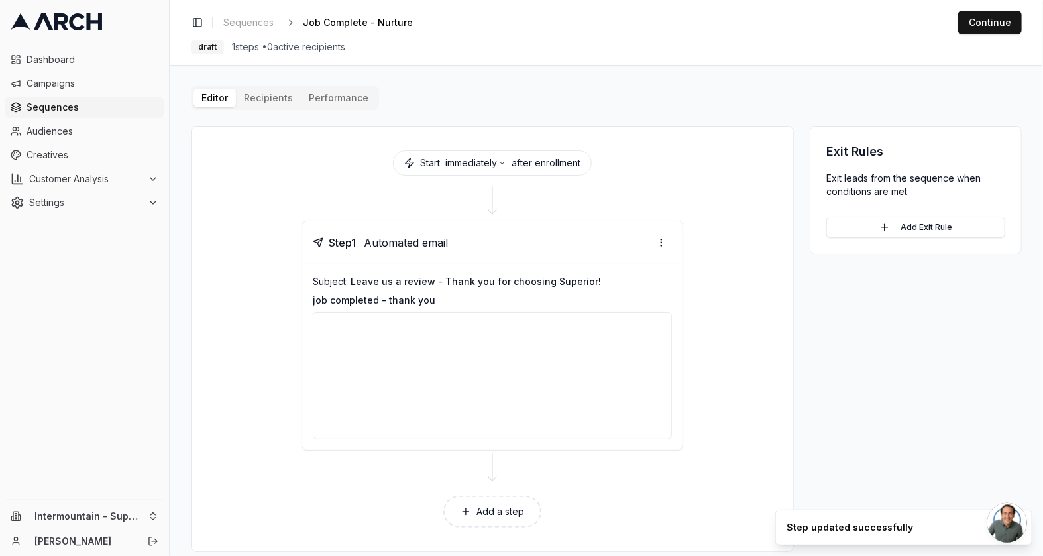
scroll to position [14, 0]
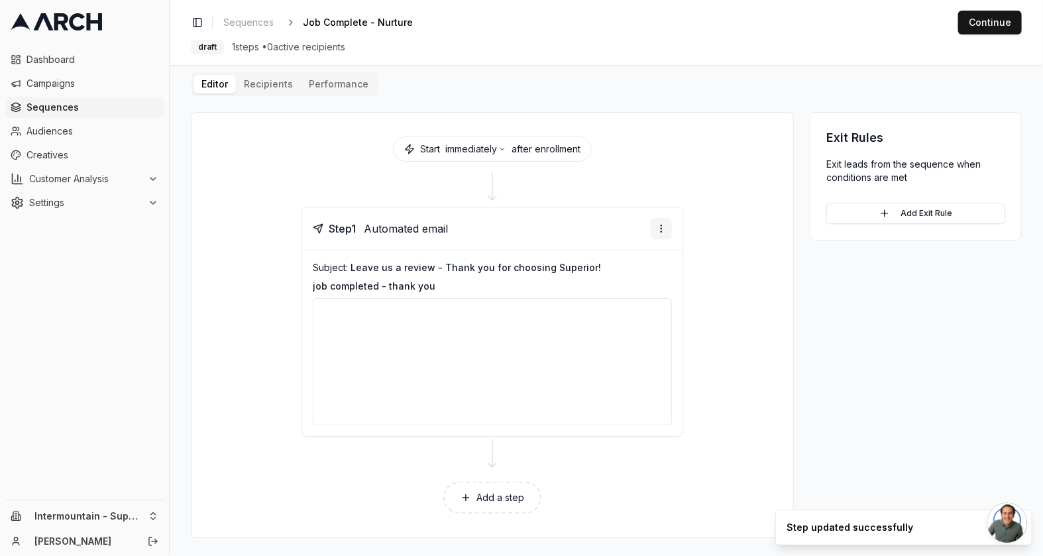
click at [659, 223] on html "Dashboard Campaigns Sequences Audiences Creatives Customer Analysis Settings In…" at bounding box center [521, 278] width 1043 height 556
click at [598, 256] on div "Edit step" at bounding box center [619, 253] width 97 height 21
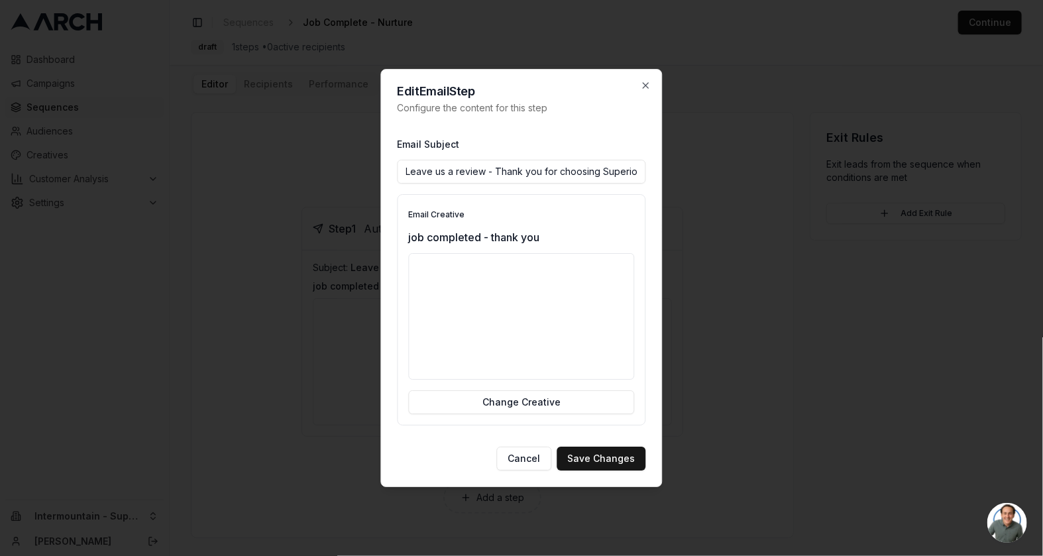
click at [453, 173] on input "Leave us a review - Thank you for choosing Superior!" at bounding box center [522, 172] width 249 height 24
click at [615, 460] on button "Save Changes" at bounding box center [601, 459] width 89 height 24
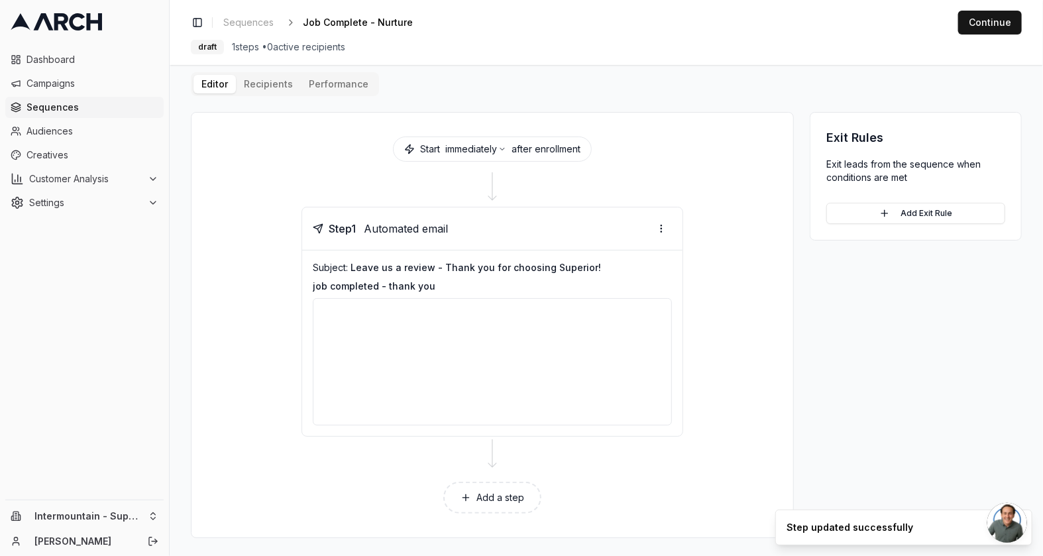
click at [278, 86] on div "Editor Recipients Performance Start immediately after enrollment Step 1 Automat…" at bounding box center [606, 305] width 831 height 466
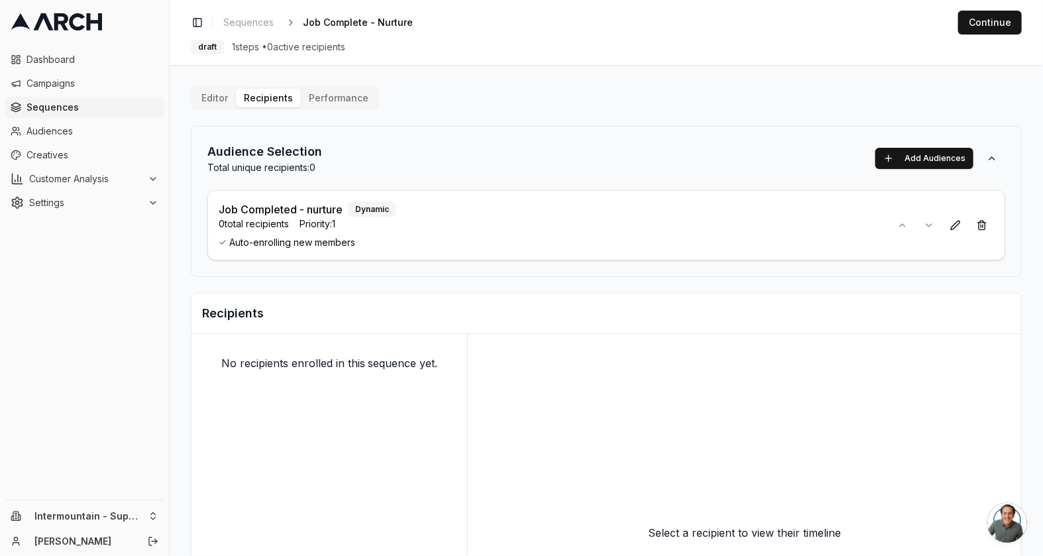
click at [214, 97] on button "Editor" at bounding box center [215, 98] width 42 height 19
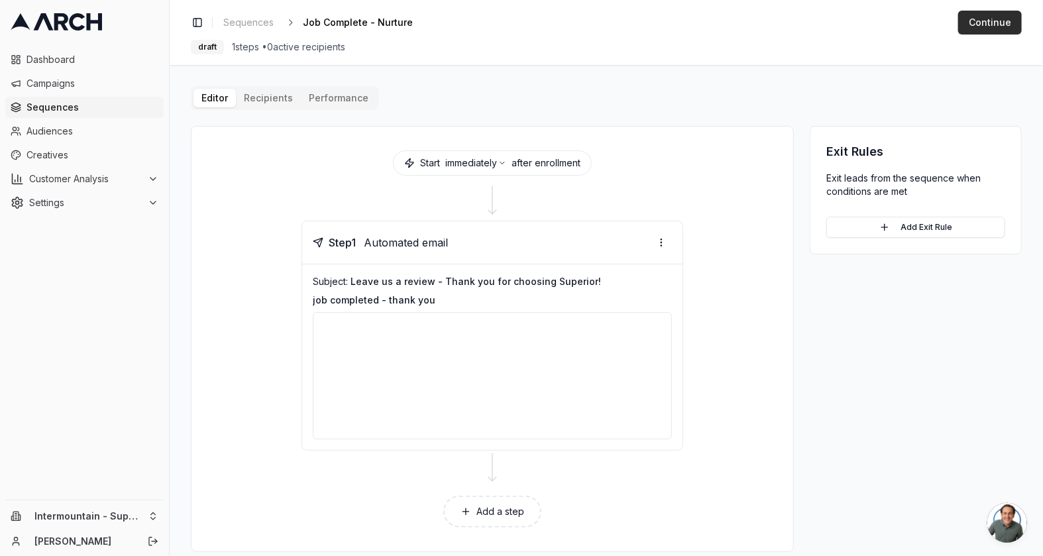
click at [982, 23] on button "Continue" at bounding box center [990, 23] width 64 height 24
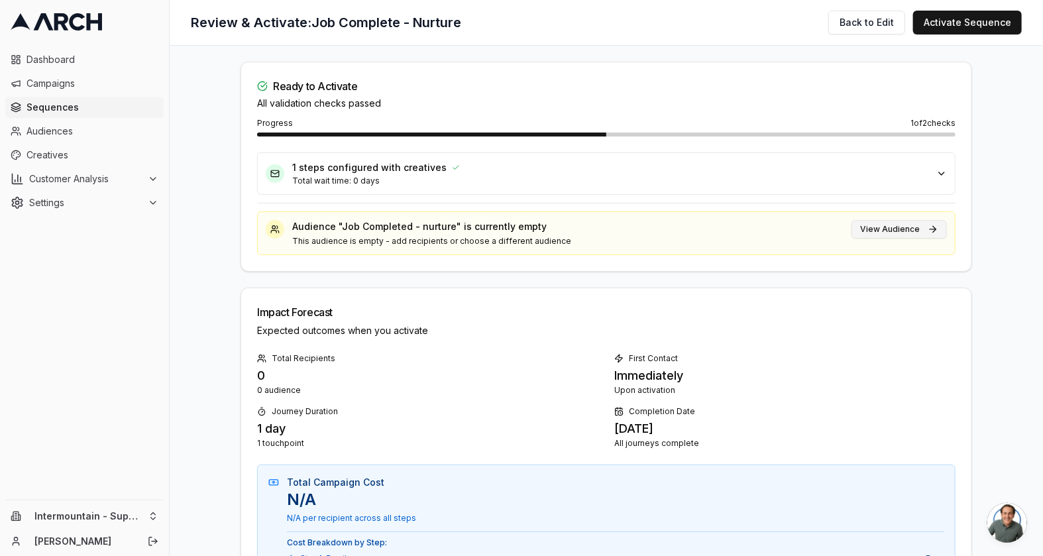
click at [921, 233] on button "View Audience" at bounding box center [899, 229] width 95 height 19
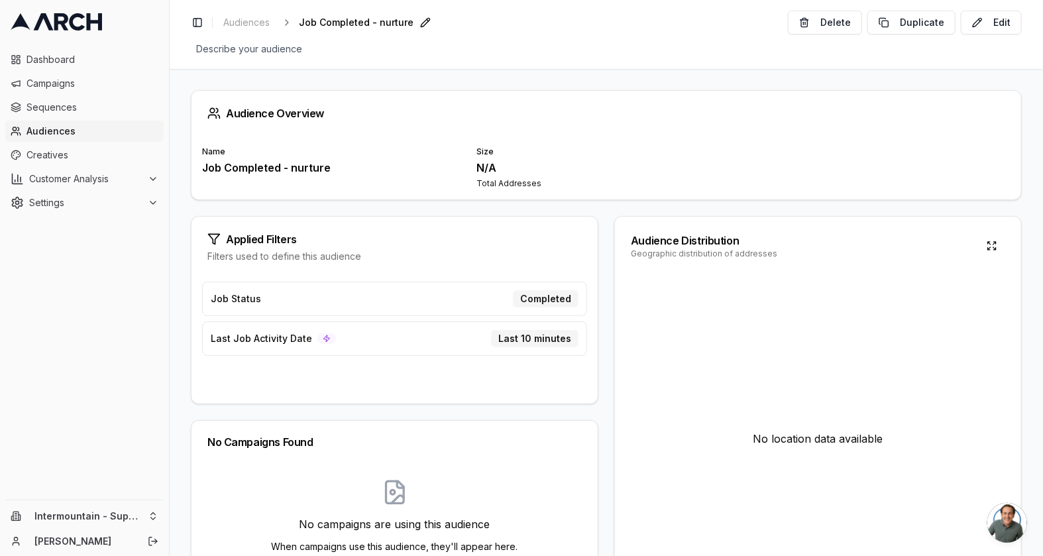
click at [333, 29] on div "Job Completed - nurture Edit" at bounding box center [367, 22] width 136 height 19
click at [62, 112] on span "Sequences" at bounding box center [93, 107] width 132 height 13
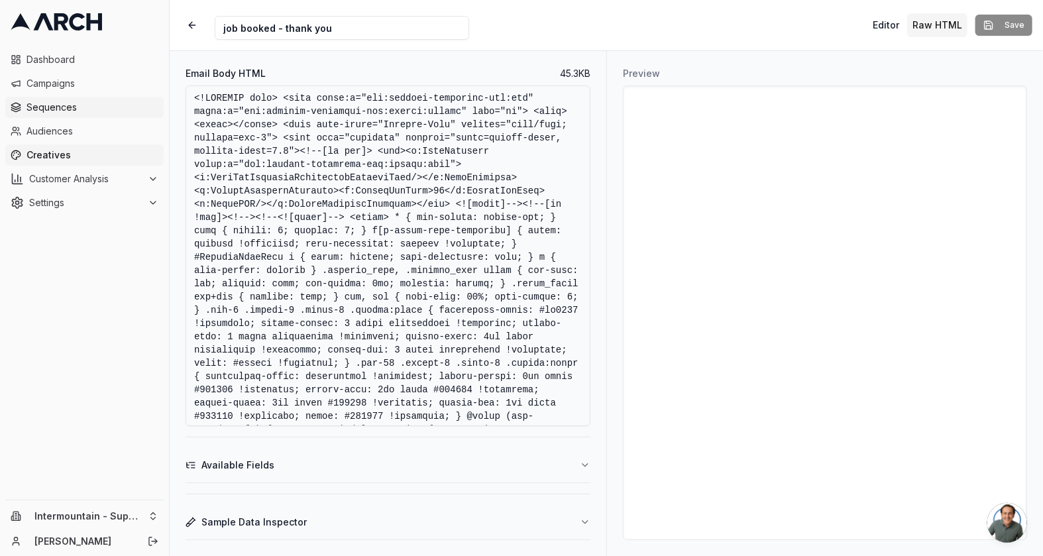
click at [76, 107] on span "Sequences" at bounding box center [93, 107] width 132 height 13
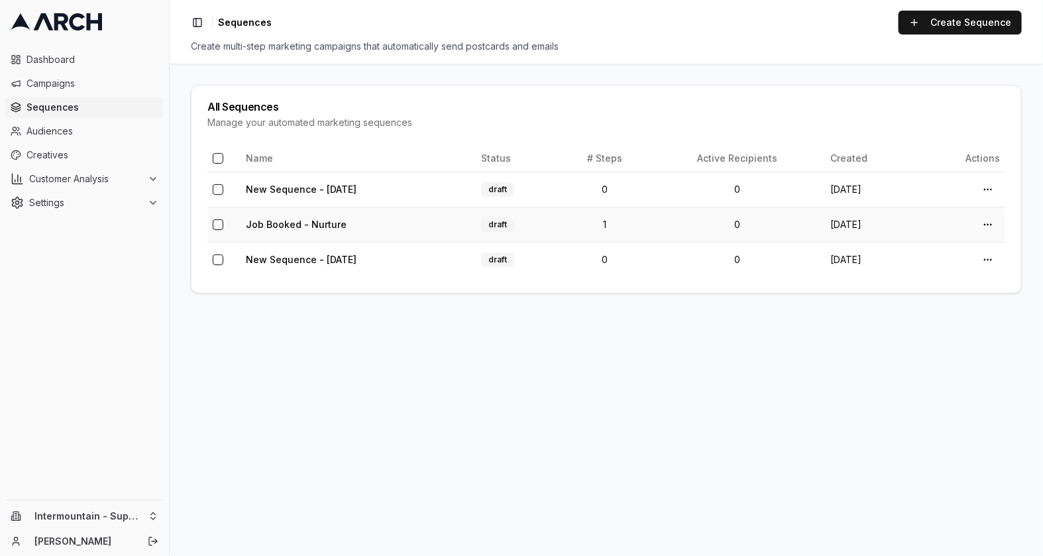
click at [412, 234] on td "Job Booked - Nurture" at bounding box center [358, 224] width 235 height 35
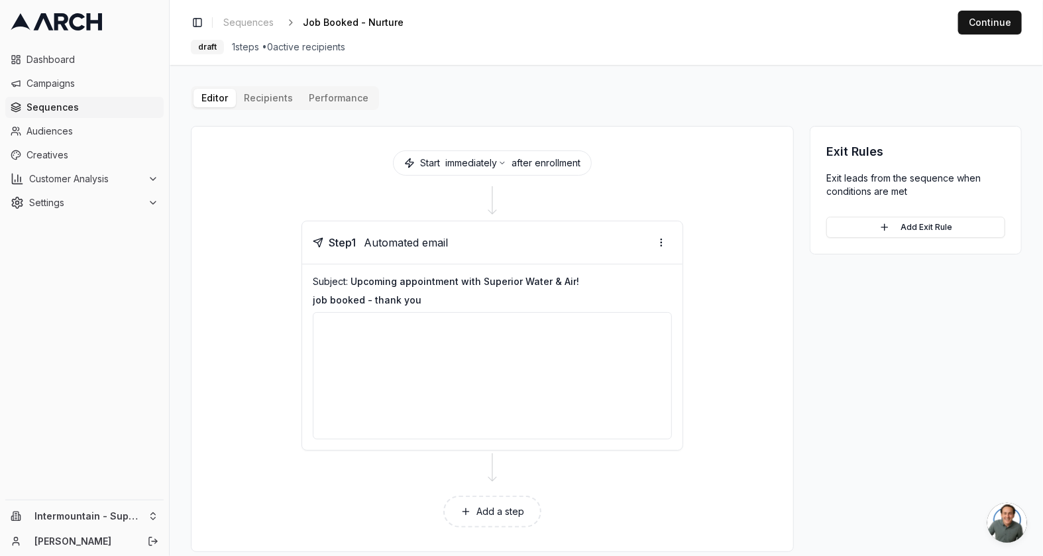
scroll to position [14, 0]
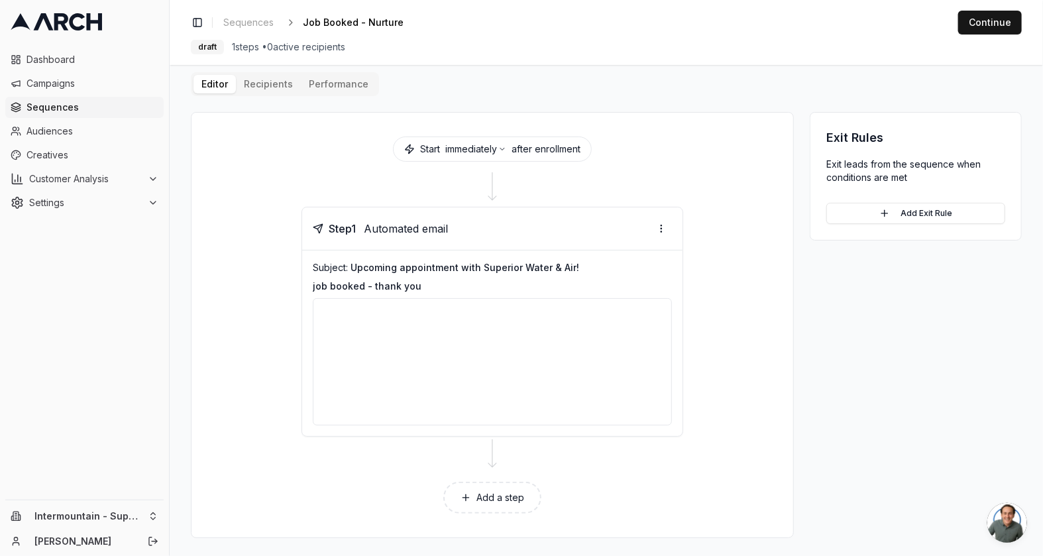
click at [500, 338] on div at bounding box center [492, 361] width 359 height 127
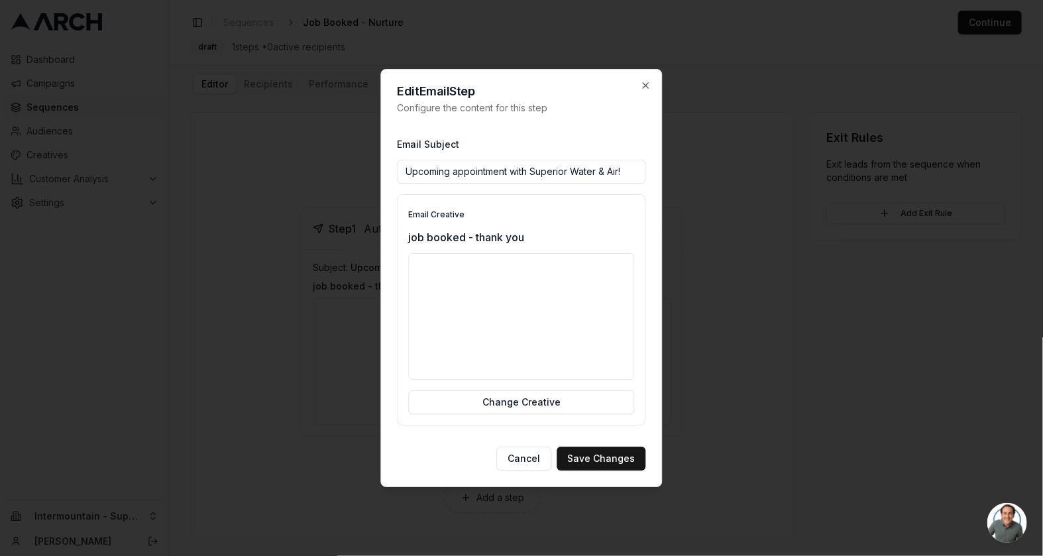
drag, startPoint x: 579, startPoint y: 167, endPoint x: 646, endPoint y: 165, distance: 67.6
click at [646, 165] on div "Edit Email Step Configure the content for this step Email Subject Upcoming appo…" at bounding box center [522, 278] width 282 height 419
click at [627, 166] on input "Upcoming appointment with Superior Water & Air!" at bounding box center [522, 172] width 249 height 24
drag, startPoint x: 627, startPoint y: 166, endPoint x: 648, endPoint y: 166, distance: 21.2
click at [648, 166] on div "Edit Email Step Configure the content for this step Email Subject Upcoming appo…" at bounding box center [522, 278] width 282 height 419
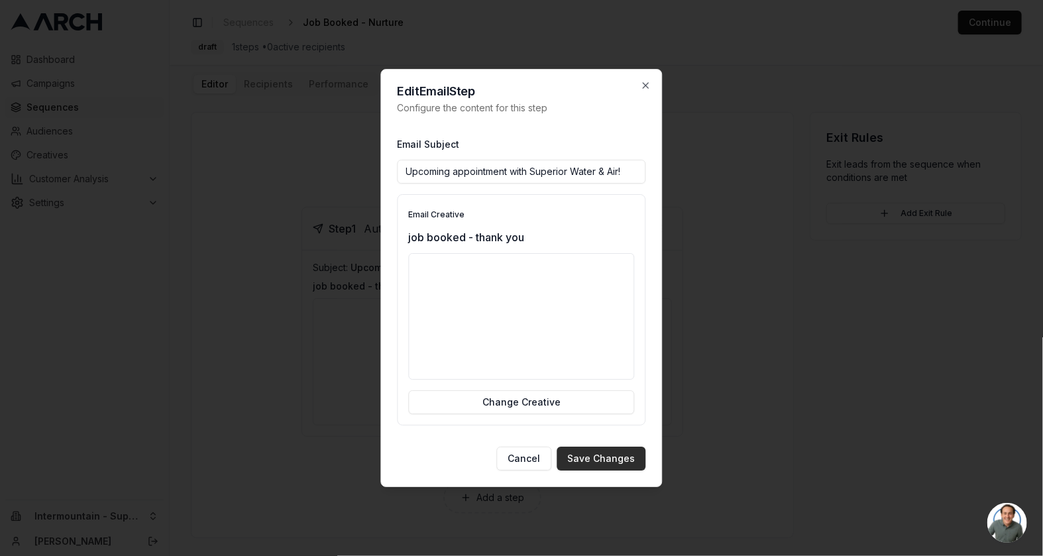
click at [609, 454] on button "Save Changes" at bounding box center [601, 459] width 89 height 24
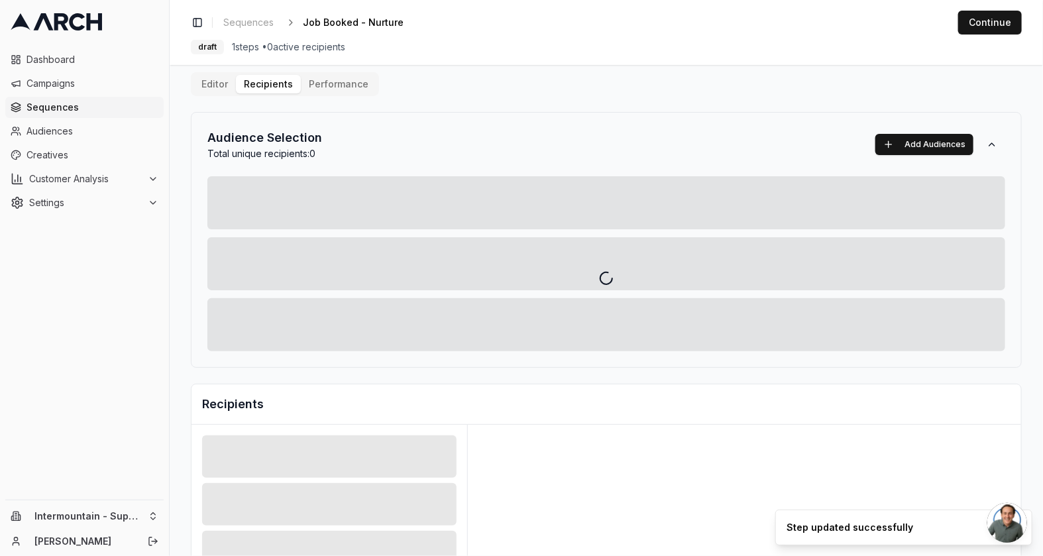
click at [270, 87] on div "Editor Recipients Performance Audience Selection Total unique recipients: 0 Add…" at bounding box center [606, 447] width 831 height 751
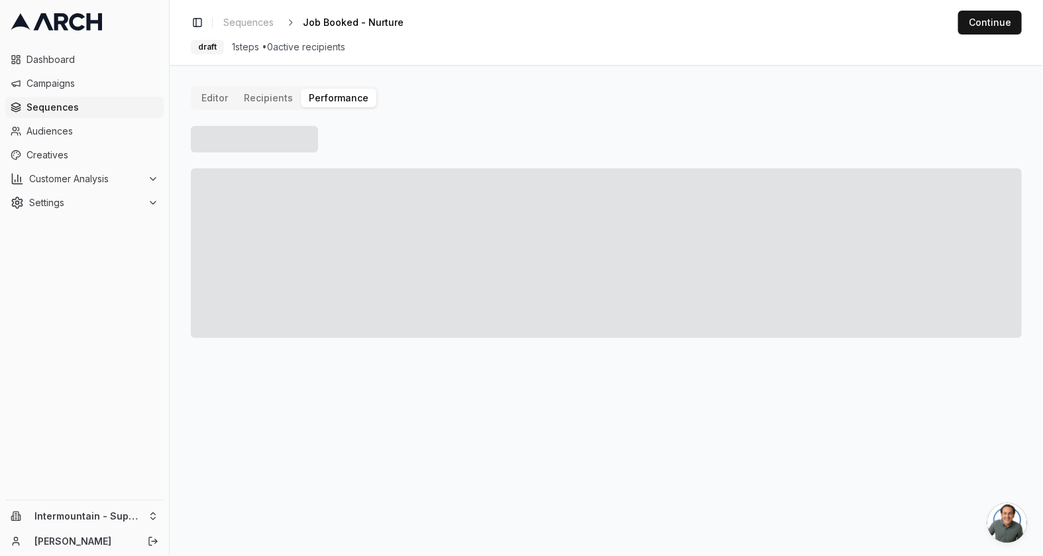
click at [346, 95] on button "Performance" at bounding box center [339, 98] width 76 height 19
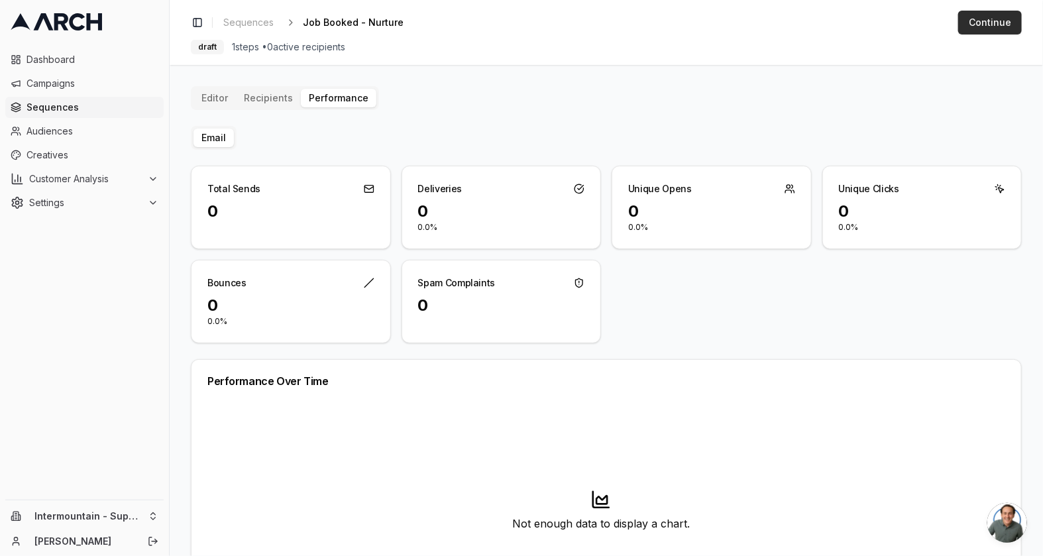
click at [1001, 27] on button "Continue" at bounding box center [990, 23] width 64 height 24
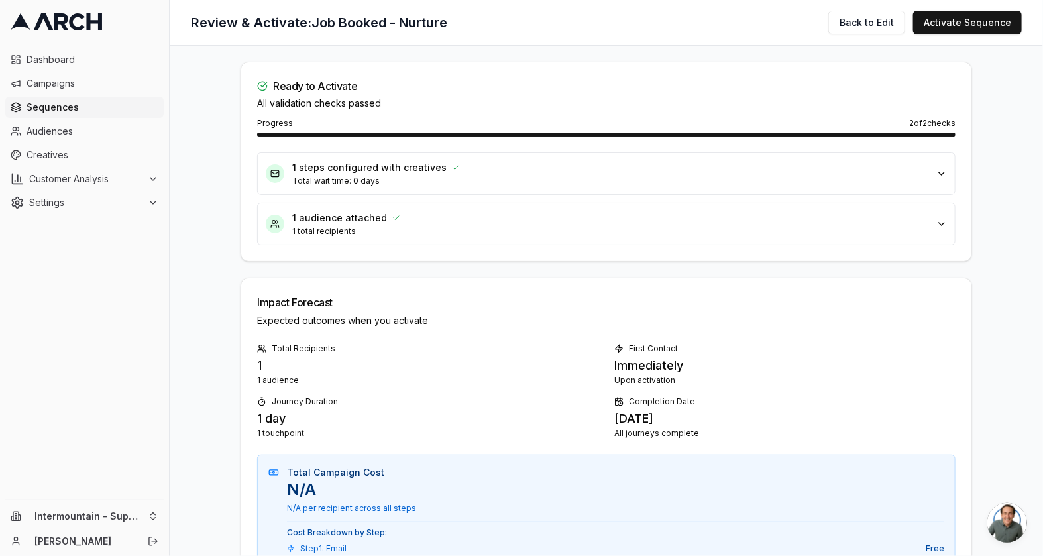
click at [329, 93] on div "Ready to Activate All validation checks passed" at bounding box center [319, 94] width 124 height 32
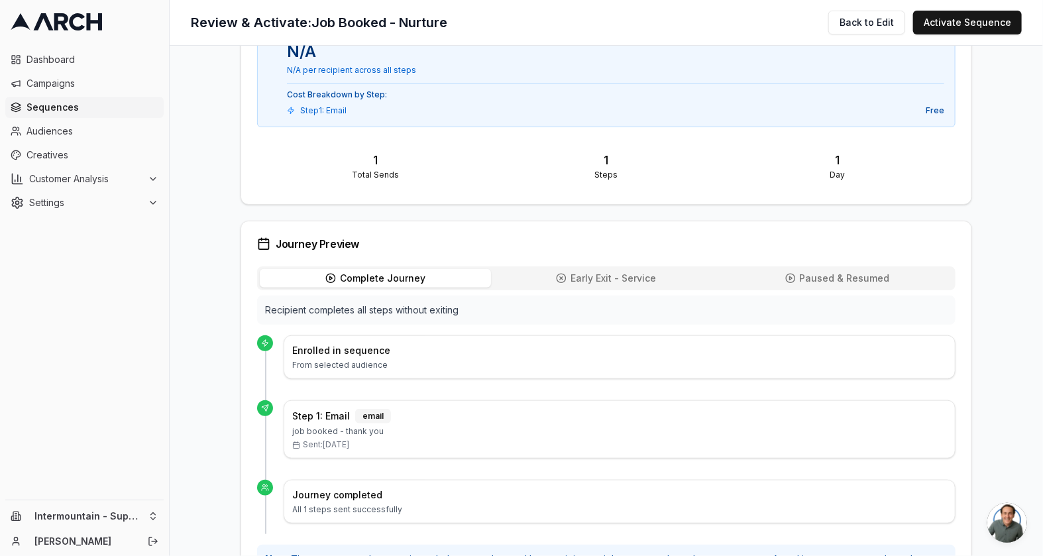
scroll to position [494, 0]
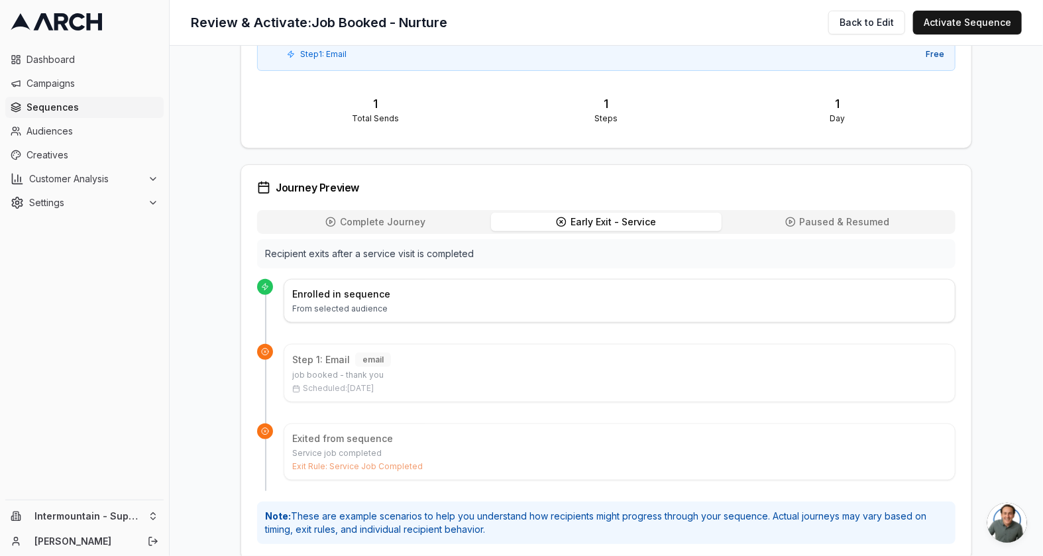
click at [603, 217] on span "Early Exit - Service" at bounding box center [614, 221] width 86 height 13
click at [841, 215] on span "Paused & Resumed" at bounding box center [845, 221] width 90 height 13
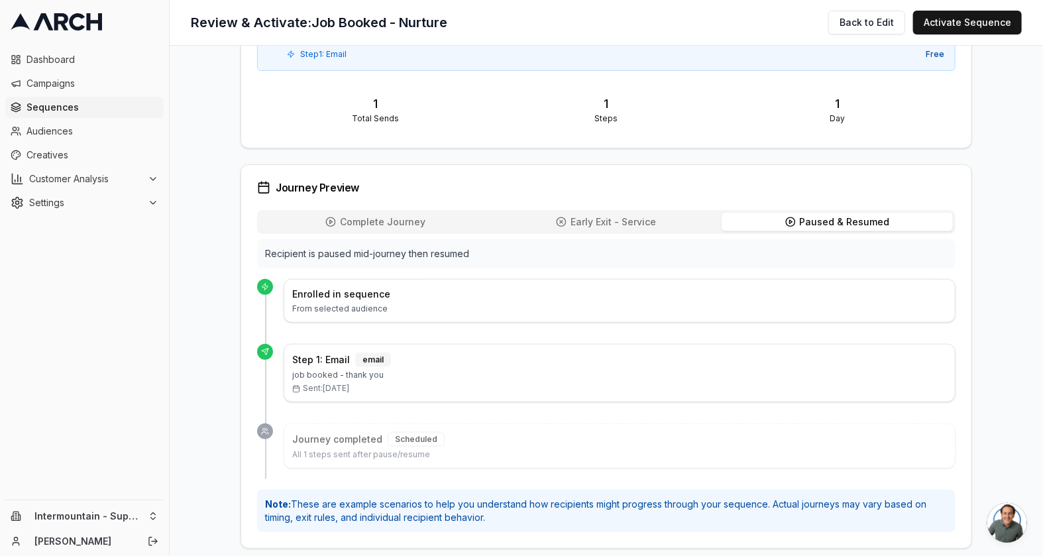
click at [402, 222] on span "Complete Journey" at bounding box center [383, 221] width 86 height 13
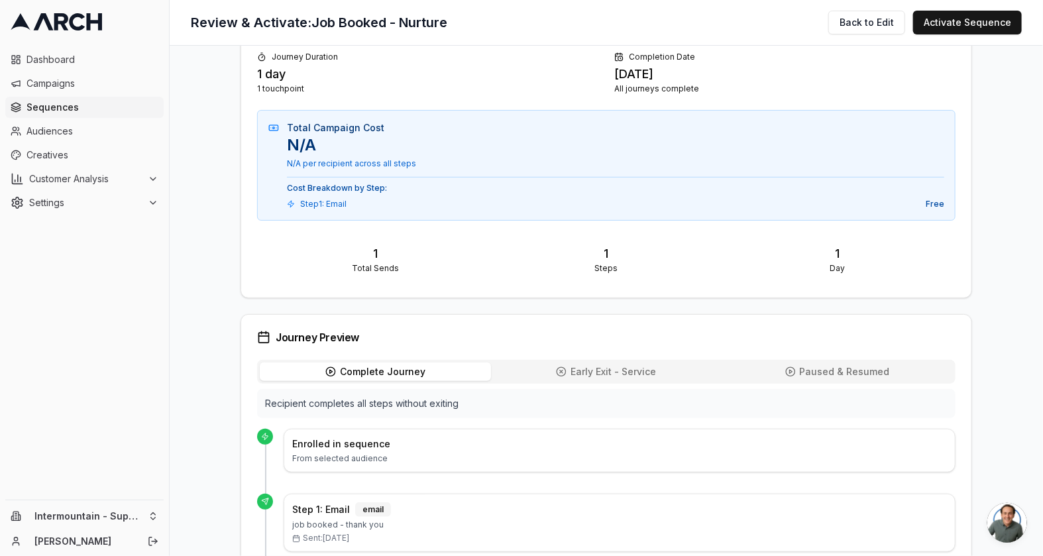
scroll to position [0, 0]
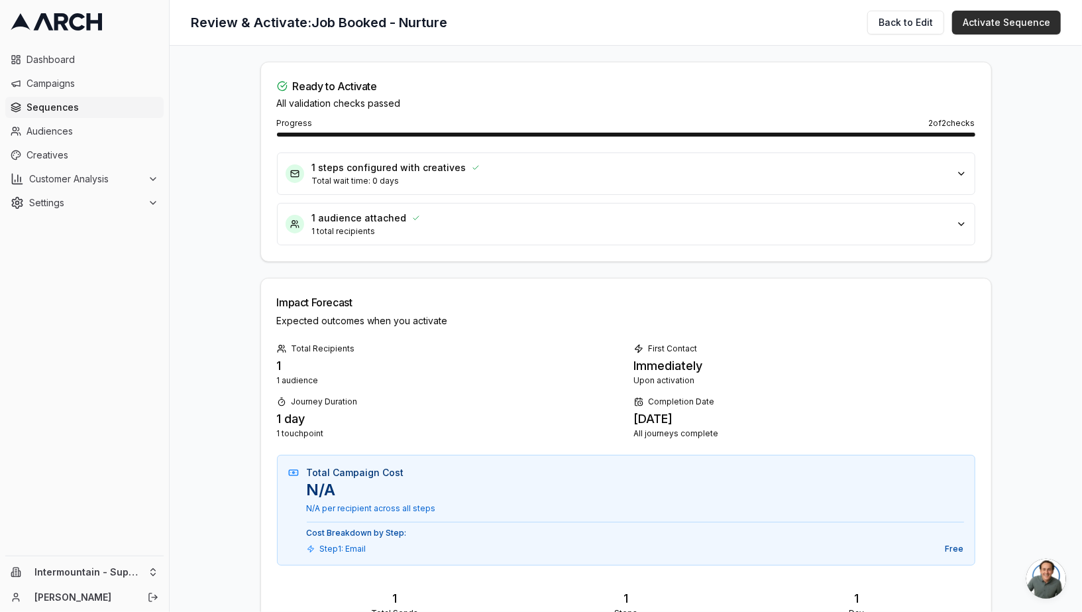
click at [999, 29] on button "Activate Sequence" at bounding box center [1006, 23] width 109 height 24
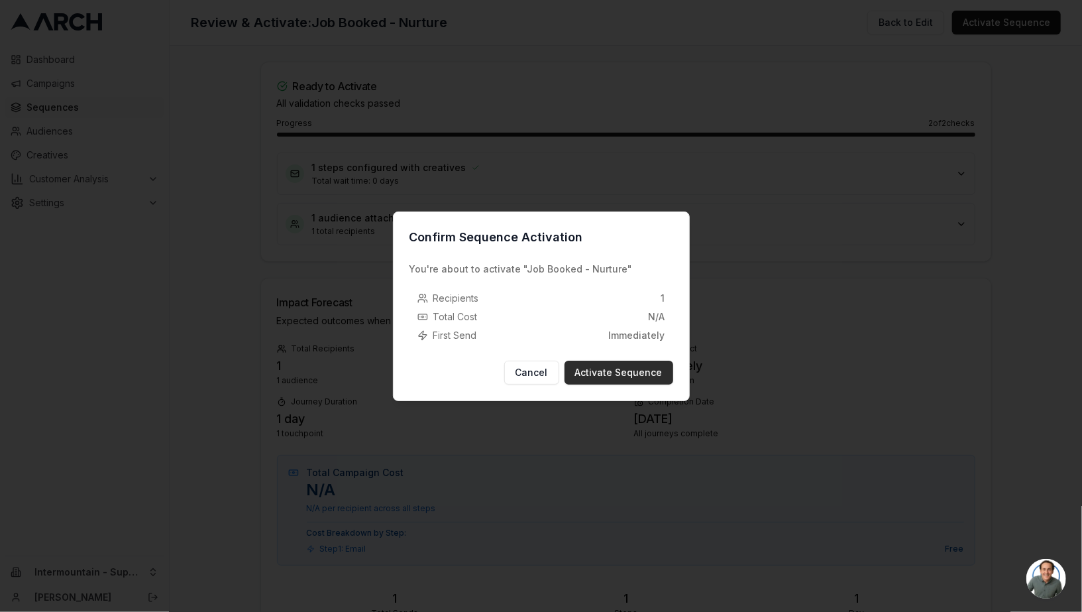
click at [636, 372] on button "Activate Sequence" at bounding box center [619, 373] width 109 height 24
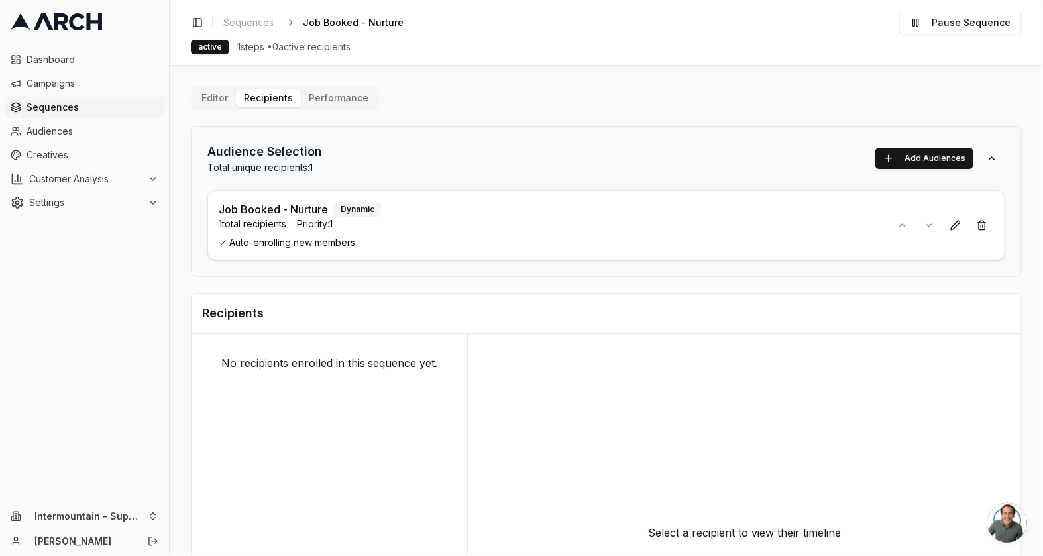
click at [84, 108] on span "Sequences" at bounding box center [93, 107] width 132 height 13
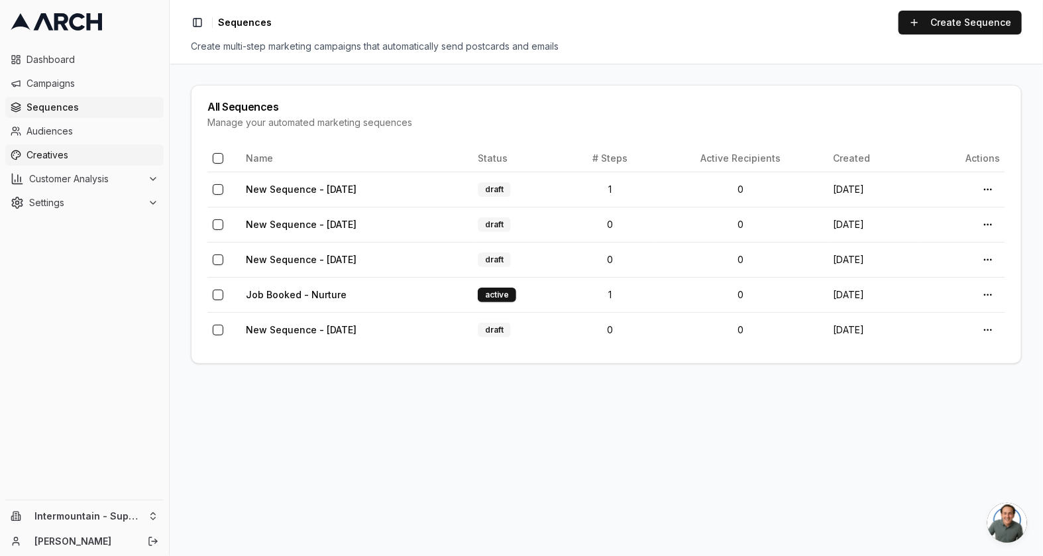
click at [73, 162] on link "Creatives" at bounding box center [84, 154] width 158 height 21
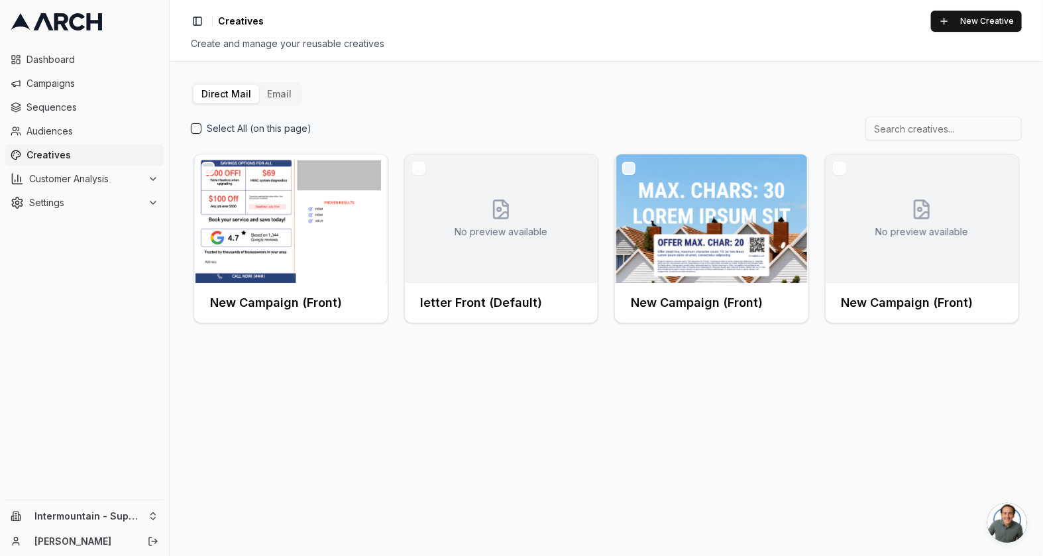
click at [284, 89] on button "Email" at bounding box center [279, 94] width 40 height 19
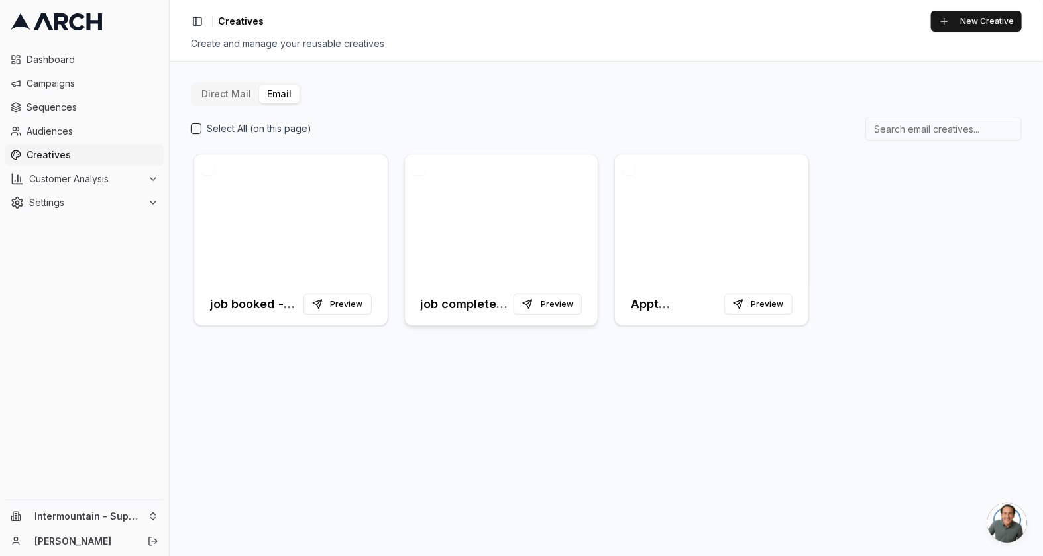
click at [479, 228] on div at bounding box center [502, 218] width 194 height 129
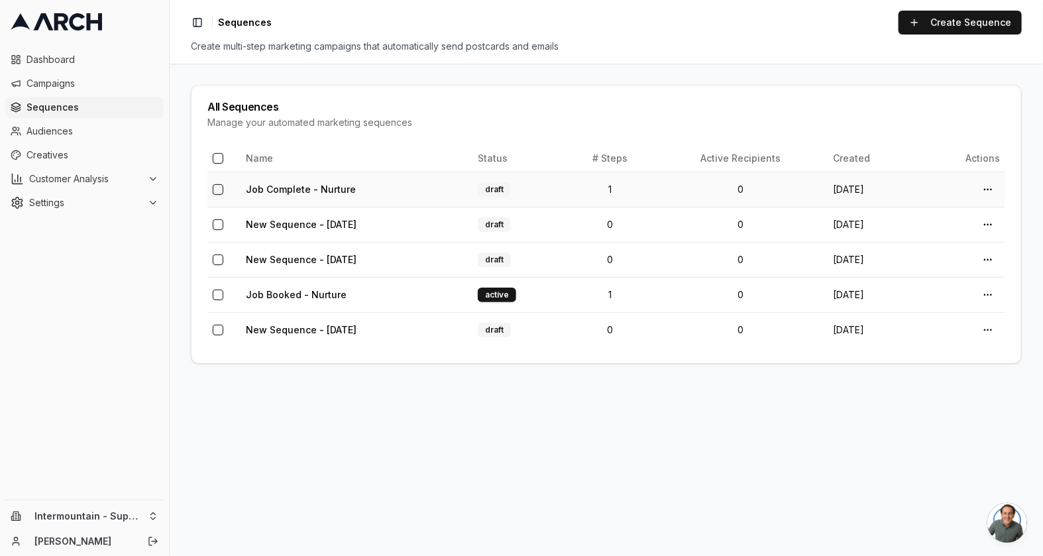
click at [406, 186] on td "Job Complete - Nurture" at bounding box center [357, 189] width 232 height 35
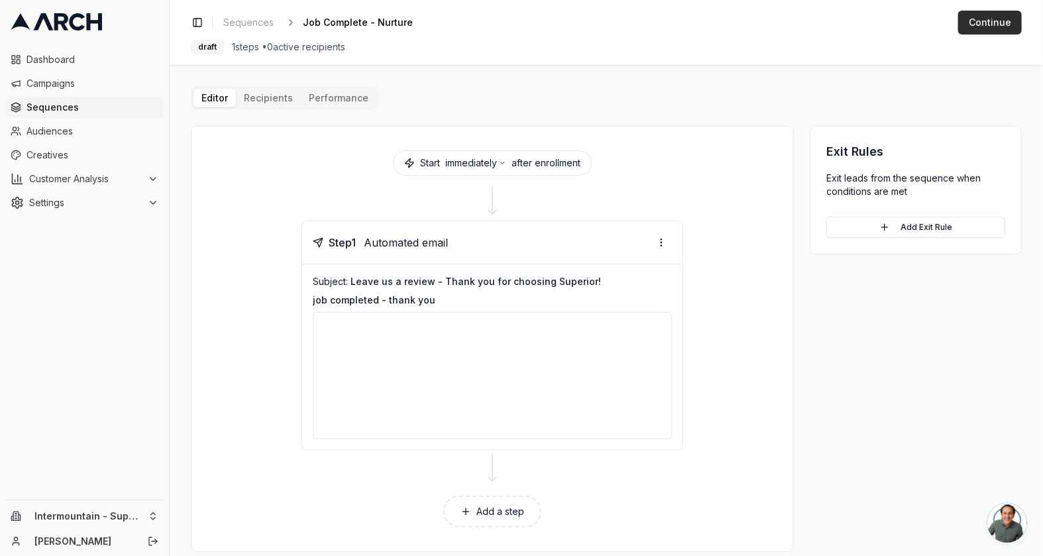
click at [998, 23] on button "Continue" at bounding box center [990, 23] width 64 height 24
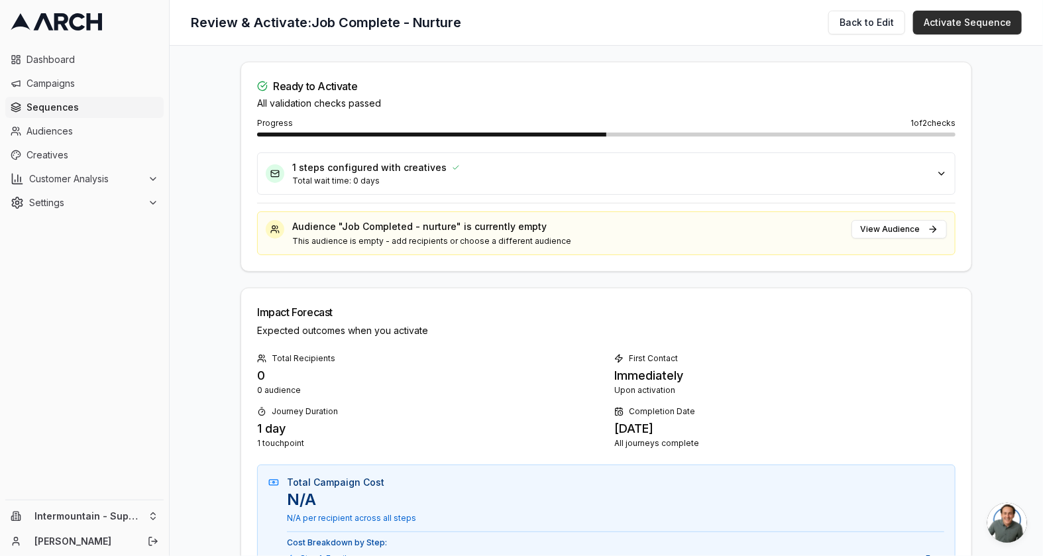
click at [992, 30] on button "Activate Sequence" at bounding box center [967, 23] width 109 height 24
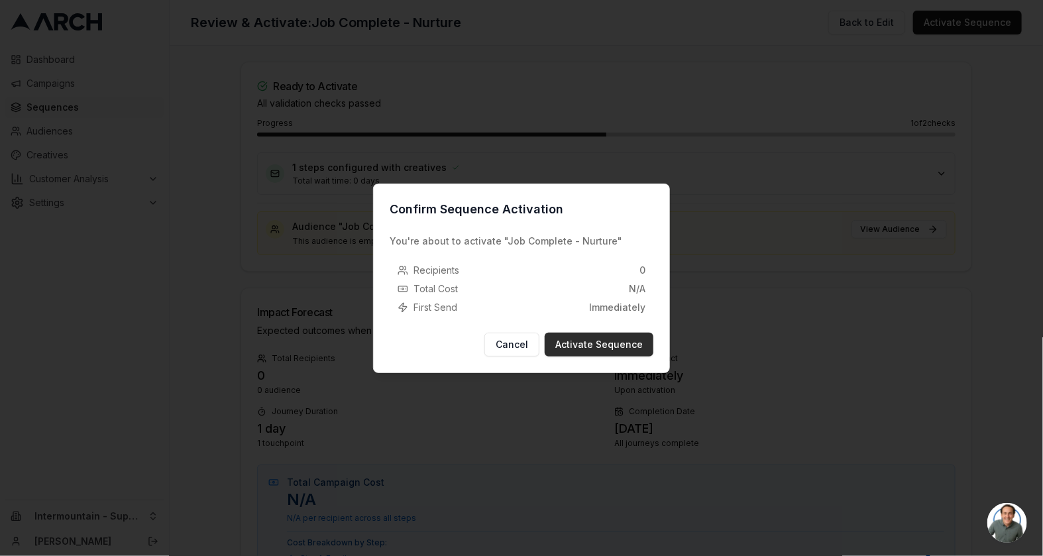
click at [598, 339] on button "Activate Sequence" at bounding box center [599, 345] width 109 height 24
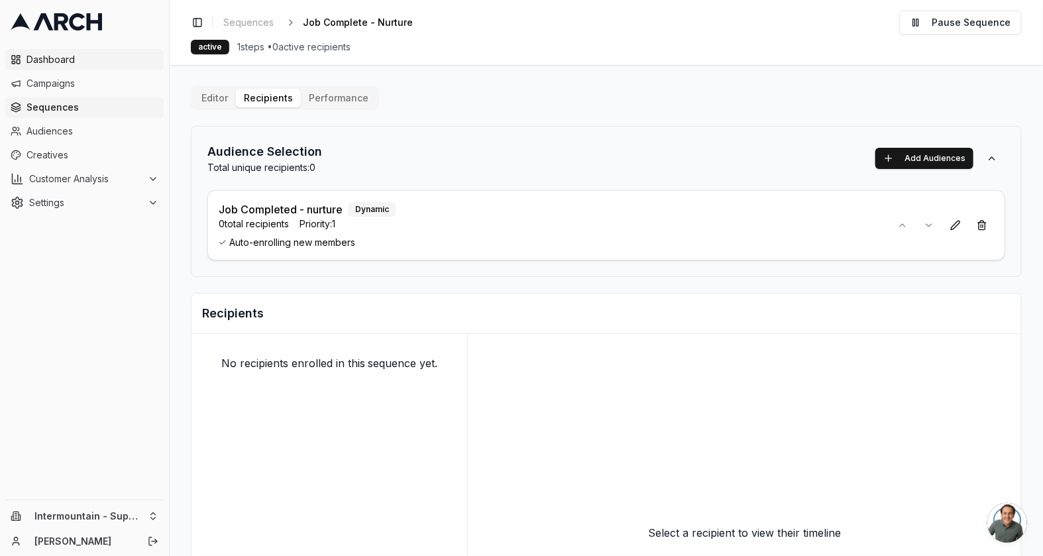
click at [96, 64] on span "Dashboard" at bounding box center [93, 59] width 132 height 13
